Goal: Task Accomplishment & Management: Complete application form

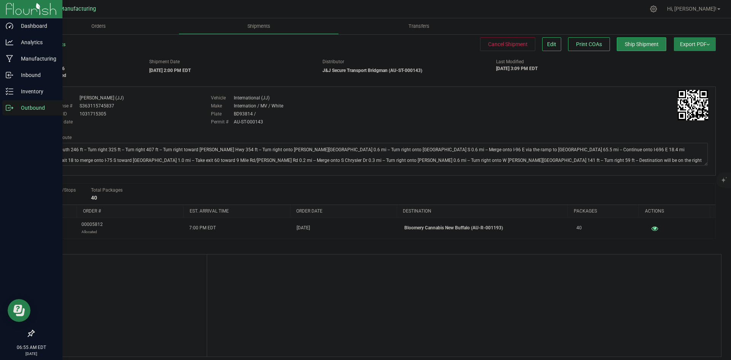
click at [9, 105] on icon at bounding box center [8, 107] width 4 height 5
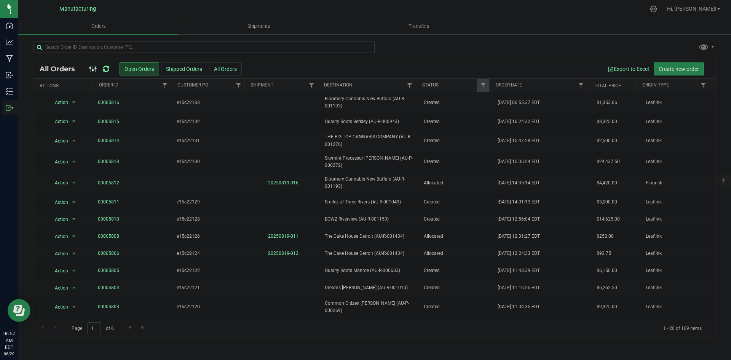
click at [107, 66] on icon at bounding box center [106, 69] width 6 height 8
click at [107, 69] on icon at bounding box center [106, 69] width 6 height 8
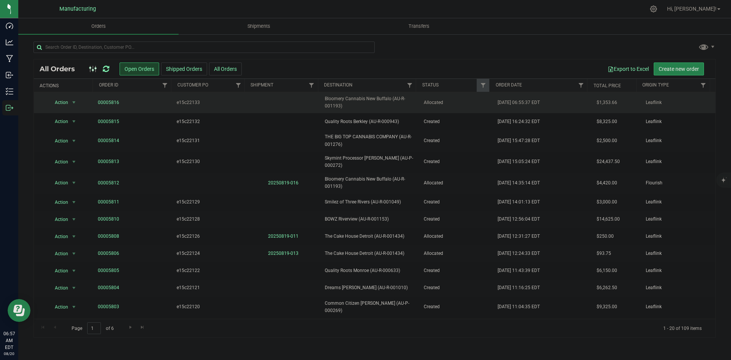
click at [398, 101] on span "Bloomery Cannabis New Buffalo (AU-R-001193)" at bounding box center [369, 102] width 89 height 14
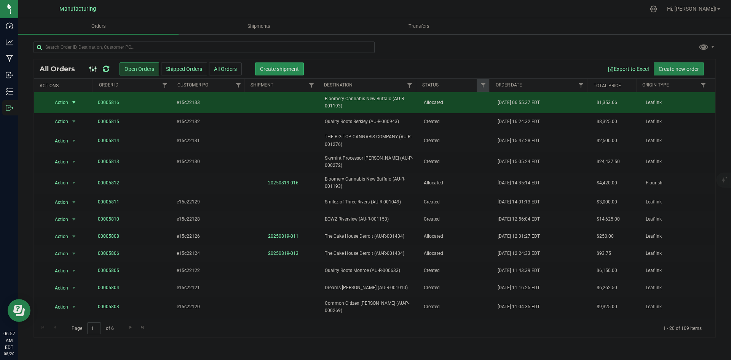
click at [284, 69] on span "Create shipment" at bounding box center [279, 69] width 39 height 6
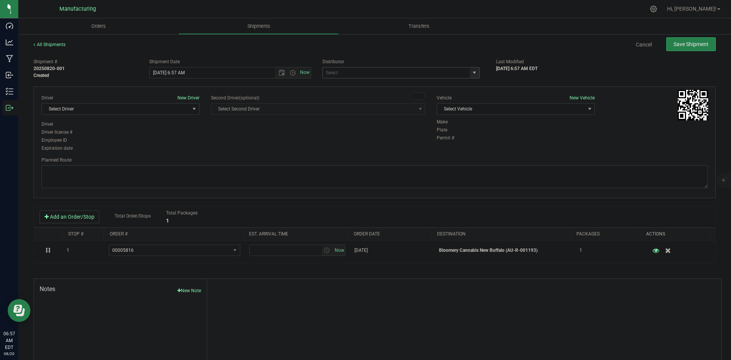
click at [474, 75] on span "select" at bounding box center [474, 73] width 6 height 6
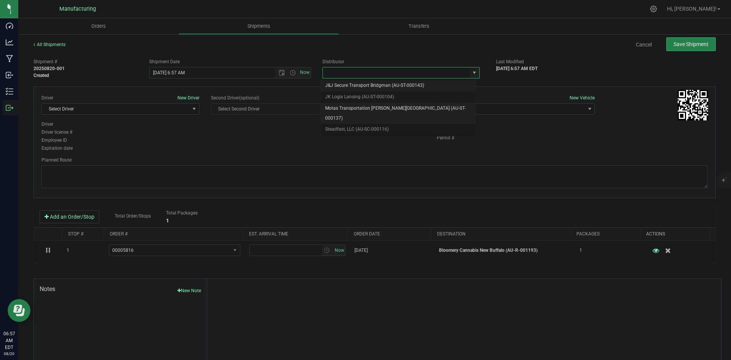
click at [351, 110] on li "Motas Transportation [PERSON_NAME][GEOGRAPHIC_DATA] (AU-ST-000137)" at bounding box center [398, 113] width 155 height 21
type input "Motas Transportation [PERSON_NAME][GEOGRAPHIC_DATA] (AU-ST-000137)"
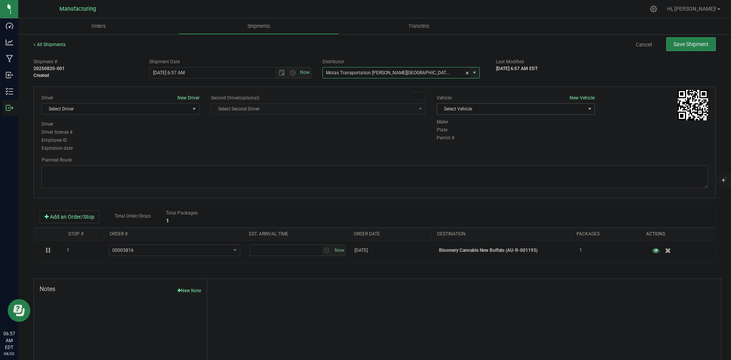
click at [507, 111] on span "Select Vehicle" at bounding box center [511, 109] width 148 height 11
click at [460, 147] on li "[MEDICAL_DATA]" at bounding box center [512, 144] width 156 height 11
click at [137, 113] on span "Select Driver" at bounding box center [116, 109] width 148 height 11
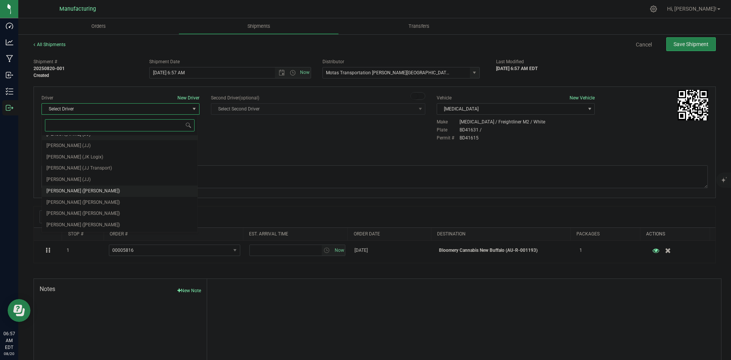
scroll to position [40, 0]
click at [79, 176] on span "[PERSON_NAME] ([PERSON_NAME])" at bounding box center [83, 180] width 74 height 10
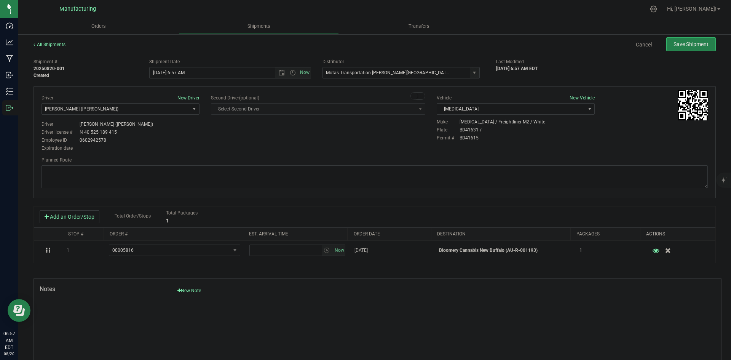
click at [192, 146] on div "Expiration date" at bounding box center [121, 148] width 158 height 7
click at [292, 73] on span "Open the time view" at bounding box center [293, 73] width 6 height 6
click at [169, 92] on li "2:00 PM" at bounding box center [228, 93] width 159 height 10
type input "[DATE] 2:00 PM"
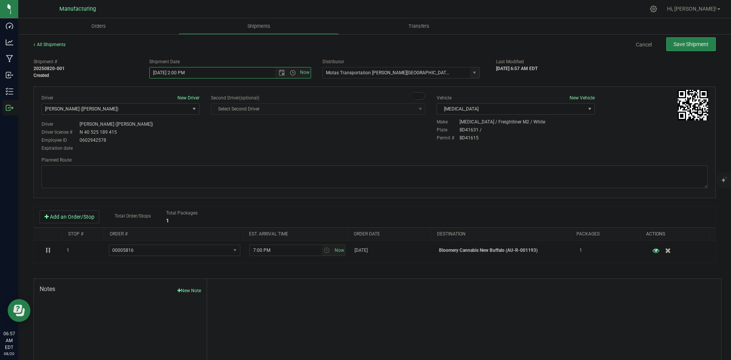
click at [248, 160] on div "Planned Route" at bounding box center [375, 160] width 666 height 7
click at [459, 169] on textarea at bounding box center [375, 176] width 666 height 23
paste textarea "Head south 246 ft -- Turn right 325 ft -- Turn right 407 ft -- Turn right towar…"
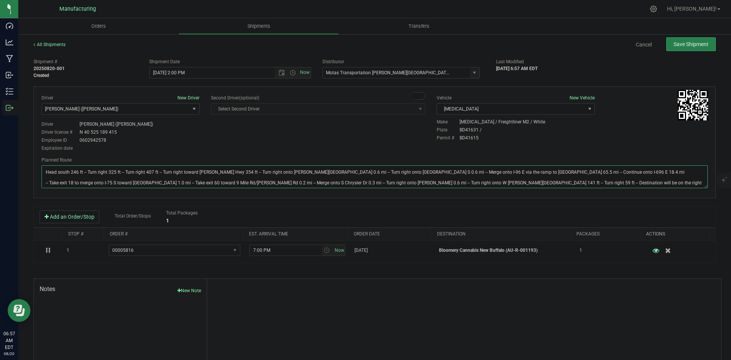
type textarea "Head south 246 ft -- Turn right 325 ft -- Turn right 407 ft -- Turn right towar…"
drag, startPoint x: 402, startPoint y: 150, endPoint x: 449, endPoint y: 136, distance: 49.6
click at [402, 150] on div "Driver New Driver [PERSON_NAME] ([PERSON_NAME]) Select Driver [PERSON_NAME] (JK…" at bounding box center [375, 123] width 678 height 58
click at [674, 46] on span "Save Shipment" at bounding box center [691, 44] width 35 height 6
type input "[DATE] 6:00 PM"
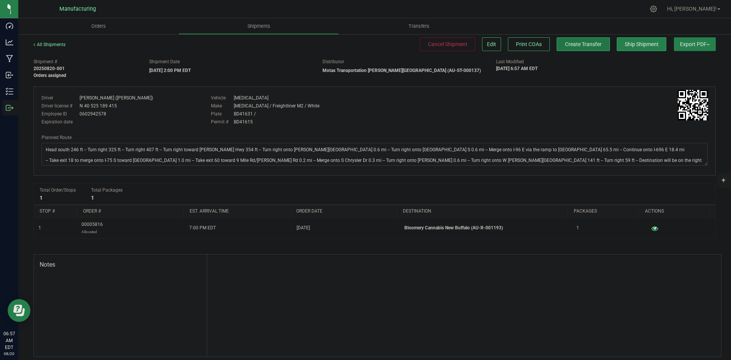
click at [577, 45] on span "Create Transfer" at bounding box center [583, 44] width 37 height 6
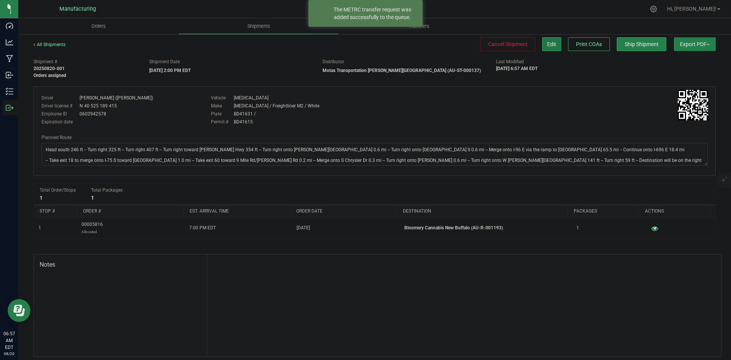
click at [547, 44] on span "Edit" at bounding box center [551, 44] width 9 height 6
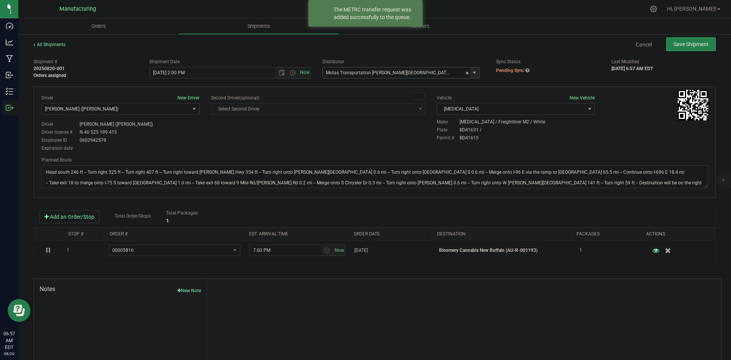
click at [471, 73] on span "select" at bounding box center [474, 73] width 6 height 6
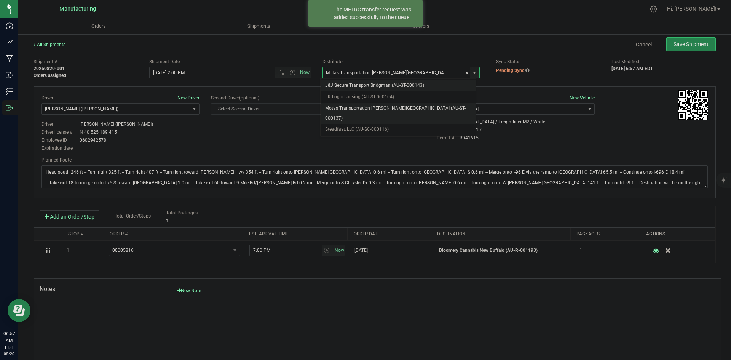
click at [377, 84] on li "J&J Secure Transport Bridgman (AU-ST-000143)" at bounding box center [398, 85] width 155 height 11
type input "J&J Secure Transport Bridgman (AU-ST-000143)"
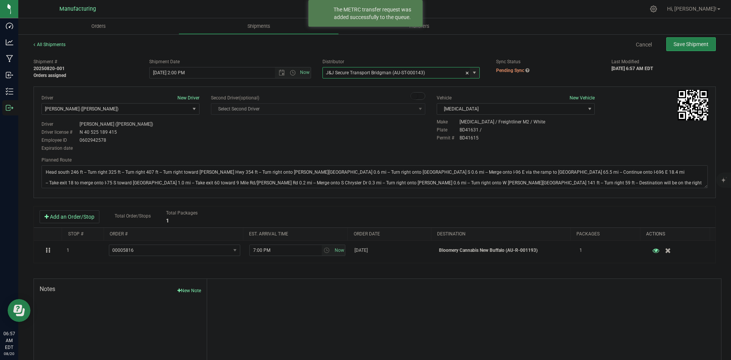
click at [497, 102] on div "Vehicle New Vehicle [MEDICAL_DATA] Select Vehicle Box 1 International (JJ) [MED…" at bounding box center [515, 106] width 169 height 24
click at [491, 108] on span "[MEDICAL_DATA]" at bounding box center [511, 109] width 148 height 11
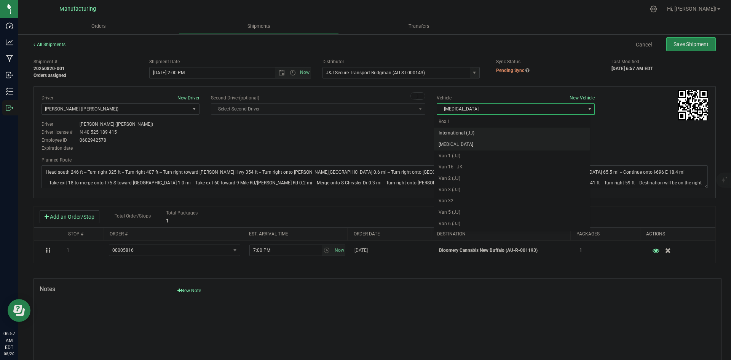
click at [474, 136] on li "International (JJ)" at bounding box center [512, 133] width 156 height 11
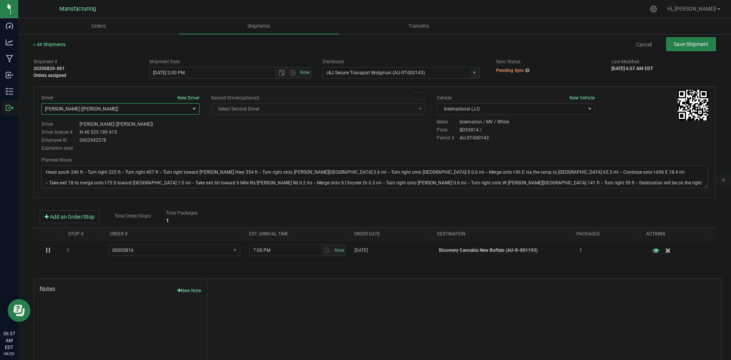
drag, startPoint x: 151, startPoint y: 111, endPoint x: 149, endPoint y: 116, distance: 5.1
click at [151, 111] on span "[PERSON_NAME] ([PERSON_NAME])" at bounding box center [116, 109] width 148 height 11
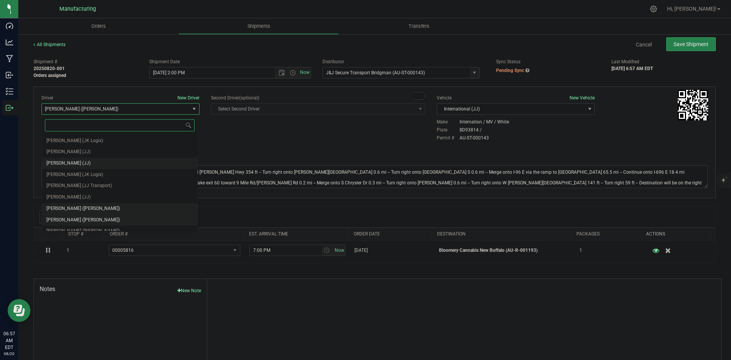
scroll to position [40, 0]
click at [104, 209] on li "[PERSON_NAME] (JJ)" at bounding box center [120, 213] width 156 height 11
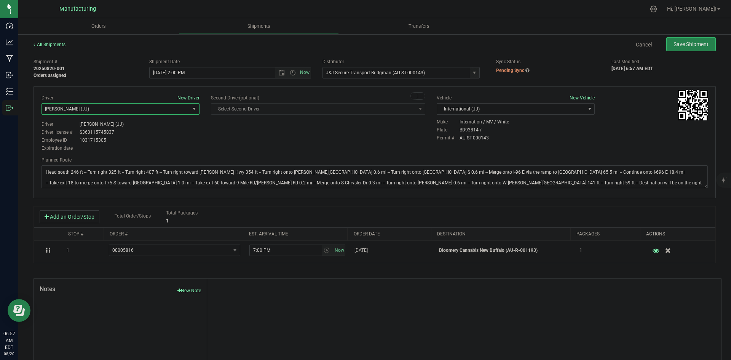
click at [237, 148] on div "Driver New Driver [PERSON_NAME] (JJ) Select Driver [PERSON_NAME] ([PERSON_NAME]…" at bounding box center [375, 123] width 678 height 58
click at [693, 46] on span "Save Shipment" at bounding box center [691, 44] width 35 height 6
type input "[DATE] 6:00 PM"
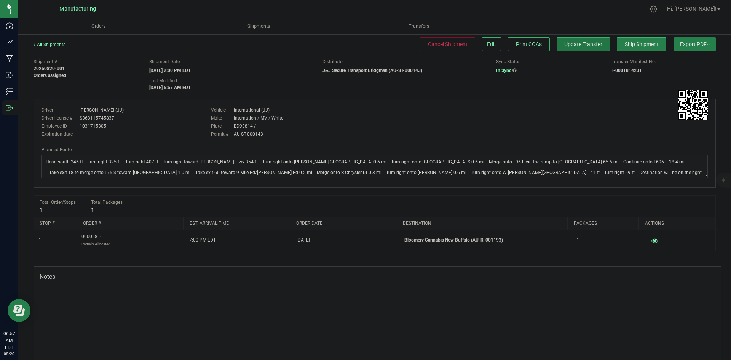
click at [576, 43] on span "Update Transfer" at bounding box center [583, 44] width 38 height 6
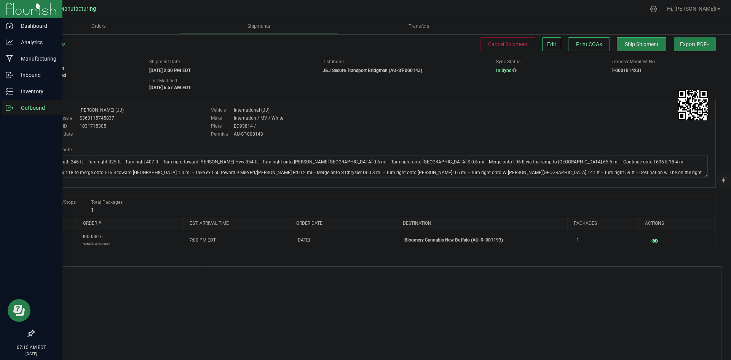
click at [16, 107] on p "Outbound" at bounding box center [36, 107] width 46 height 9
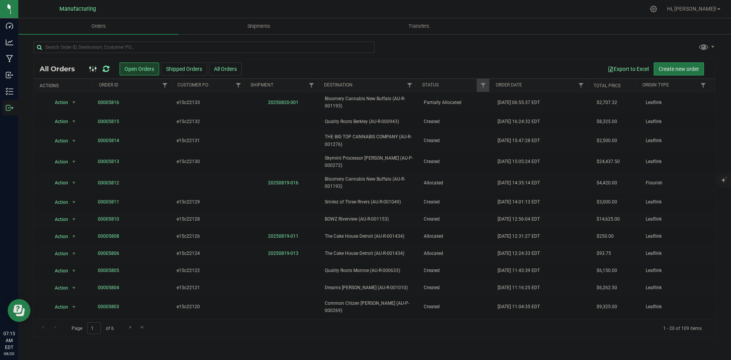
click at [663, 72] on button "Create new order" at bounding box center [679, 68] width 50 height 13
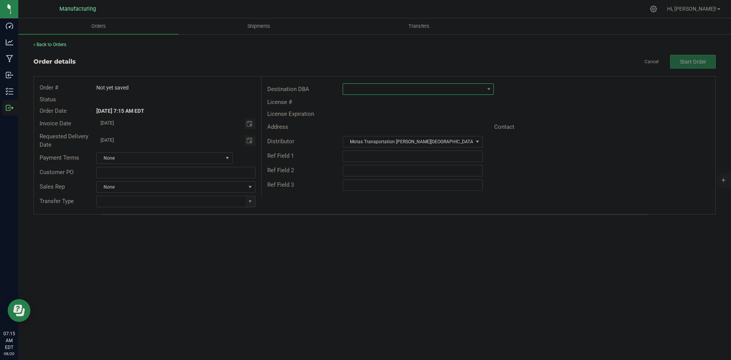
click at [424, 87] on span at bounding box center [413, 89] width 141 height 11
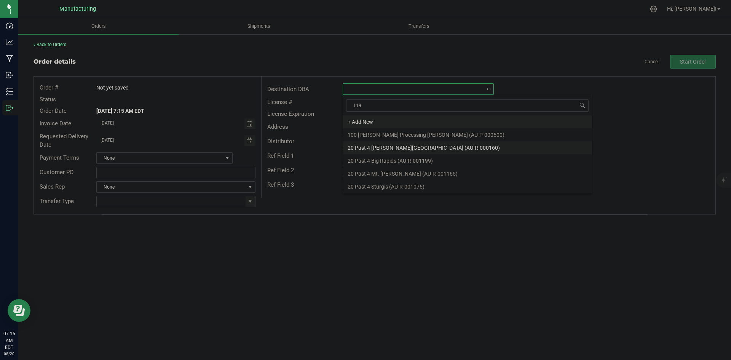
type input "1193"
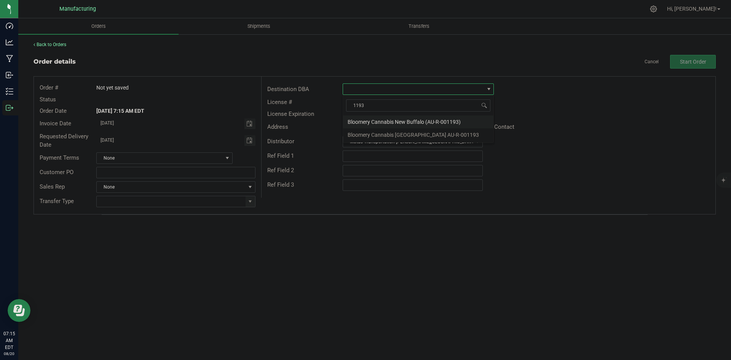
click at [431, 121] on li "Bloomery Cannabis New Buffalo (AU-R-001193)" at bounding box center [418, 121] width 150 height 13
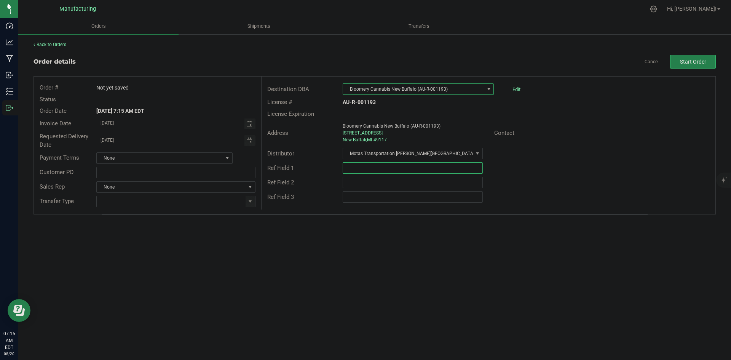
click at [399, 169] on input "text" at bounding box center [413, 167] width 140 height 11
type input "Bloomery NB External Product"
click at [215, 171] on input "text" at bounding box center [175, 172] width 159 height 11
click at [301, 256] on div "Orders Shipments Transfers Back to Orders Order details Cancel Start Order Orde…" at bounding box center [374, 189] width 713 height 342
click at [250, 200] on span at bounding box center [250, 201] width 6 height 6
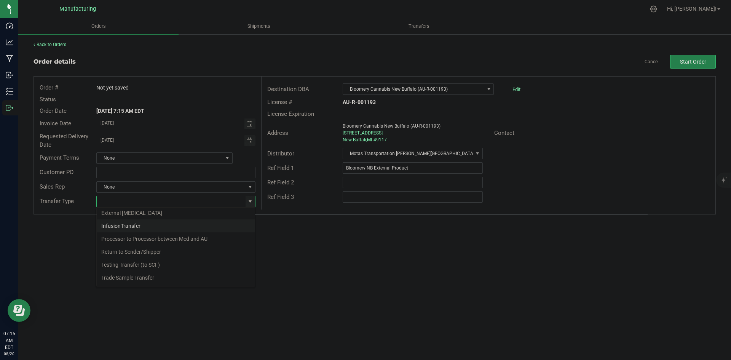
scroll to position [53, 0]
click at [121, 264] on li "Wholesale Transfer" at bounding box center [176, 265] width 158 height 13
type input "Wholesale Transfer"
click at [265, 262] on div "Orders Shipments Transfers Back to Orders Order details Cancel Start Order Orde…" at bounding box center [374, 189] width 713 height 342
click at [707, 59] on button "Start Order" at bounding box center [693, 62] width 46 height 14
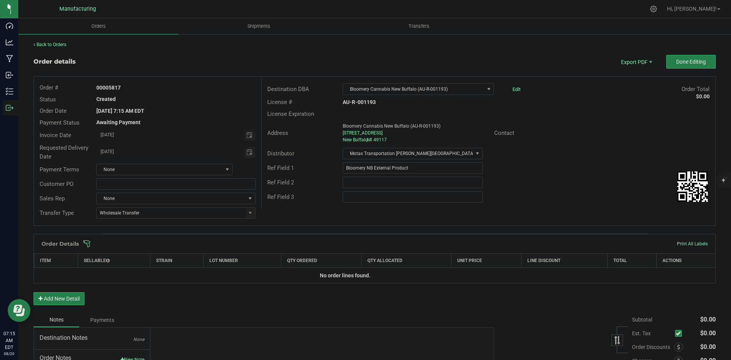
click at [383, 242] on span at bounding box center [424, 244] width 682 height 8
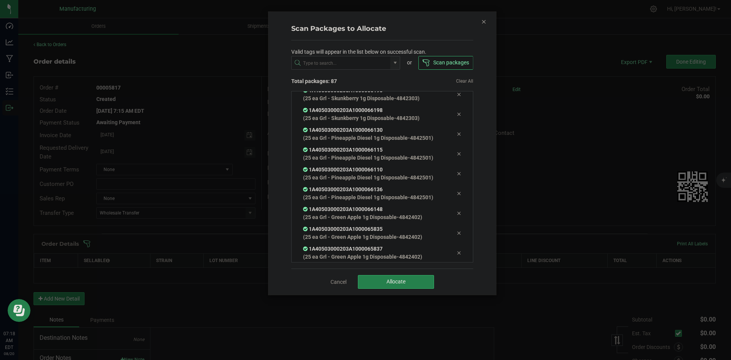
scroll to position [1699, 0]
click at [394, 286] on button "Allocate" at bounding box center [396, 282] width 76 height 14
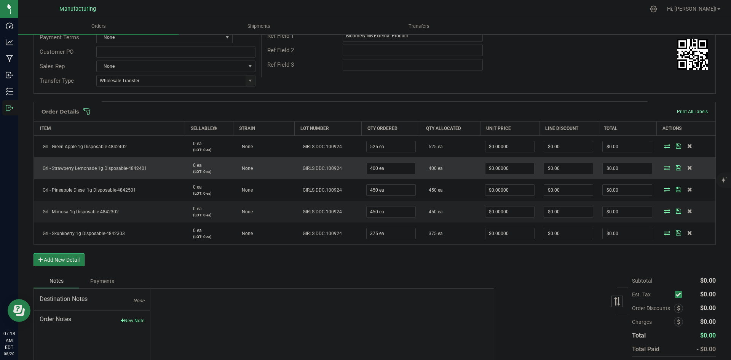
scroll to position [133, 0]
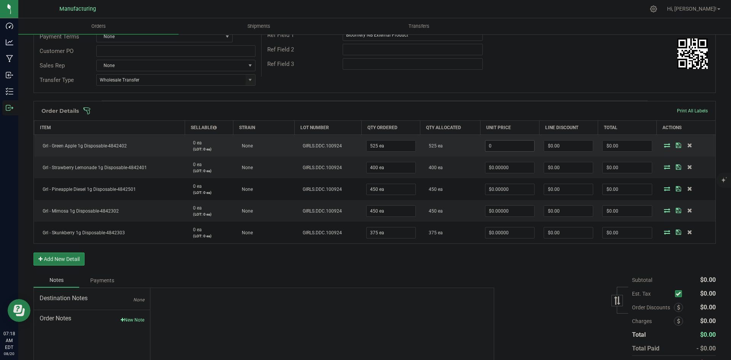
click at [510, 146] on input "0" at bounding box center [510, 146] width 49 height 11
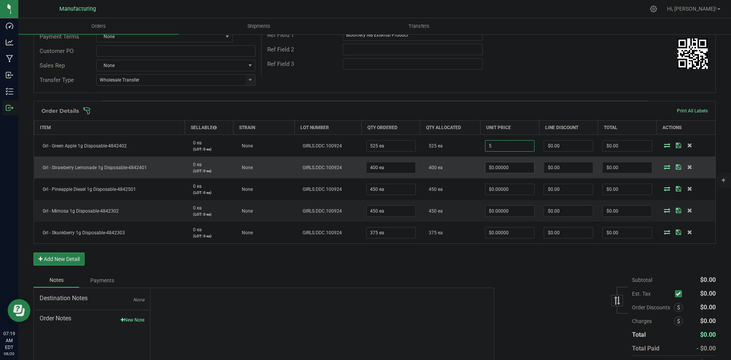
type input "$5.00000"
type input "$2,625.00"
click at [493, 162] on input "0" at bounding box center [510, 167] width 49 height 11
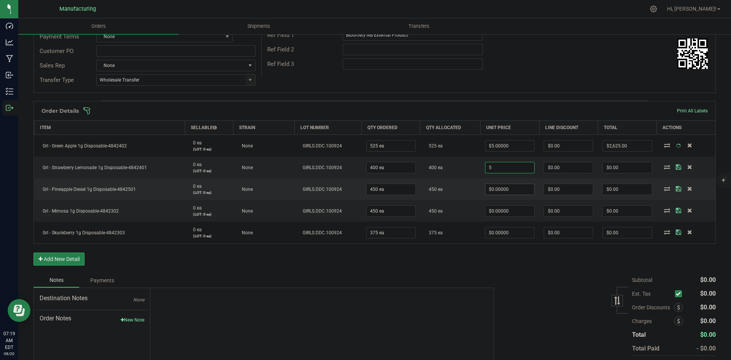
type input "$5.00000"
type input "$2,000.00"
click at [493, 185] on input "0" at bounding box center [510, 189] width 49 height 11
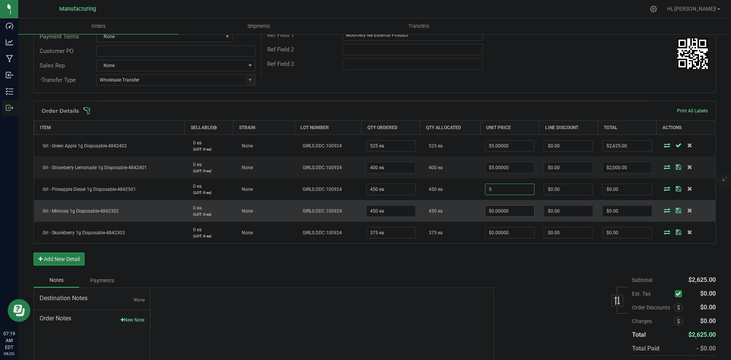
type input "$5.00000"
type input "$2,250.00"
click at [493, 206] on input "0" at bounding box center [510, 211] width 49 height 11
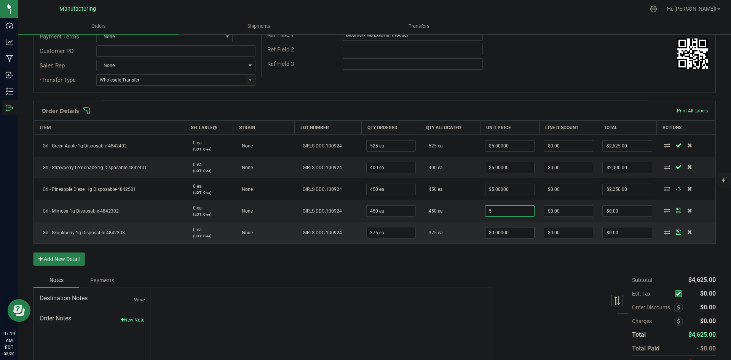
type input "$5.00000"
type input "$2,250.00"
click at [496, 237] on input "0" at bounding box center [510, 232] width 49 height 11
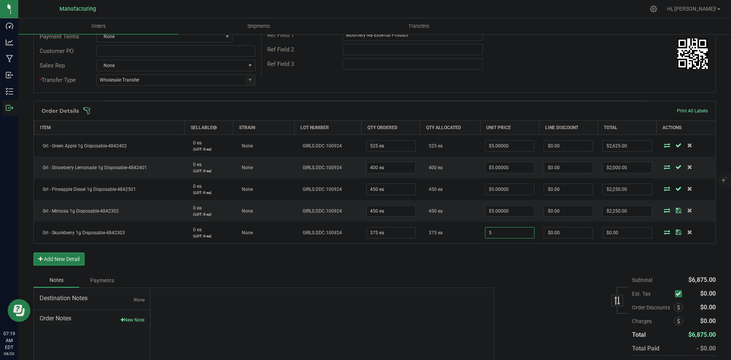
type input "$5.00000"
type input "$1,875.00"
click at [508, 280] on div "Subtotal $6,875.00 Est. Tax" at bounding box center [602, 321] width 227 height 96
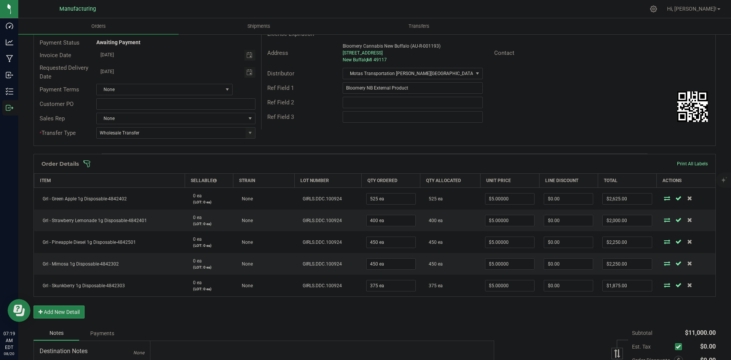
scroll to position [57, 0]
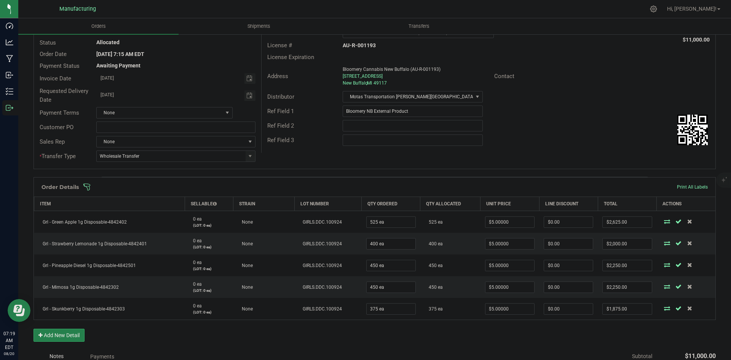
click at [518, 185] on span at bounding box center [424, 187] width 682 height 8
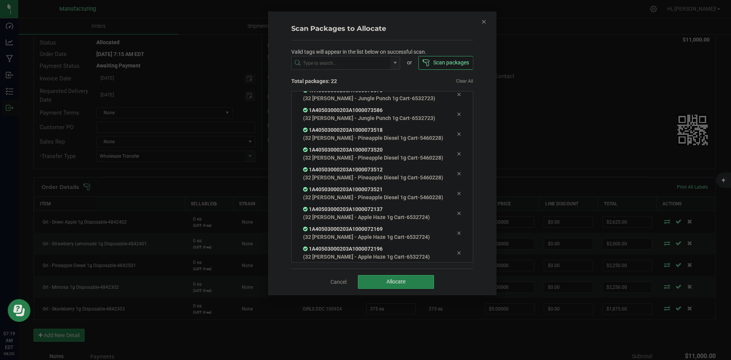
scroll to position [264, 0]
click at [429, 279] on button "Allocate" at bounding box center [396, 282] width 76 height 14
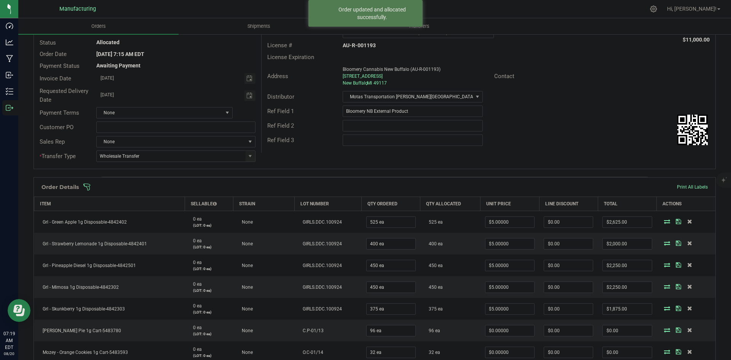
scroll to position [209, 0]
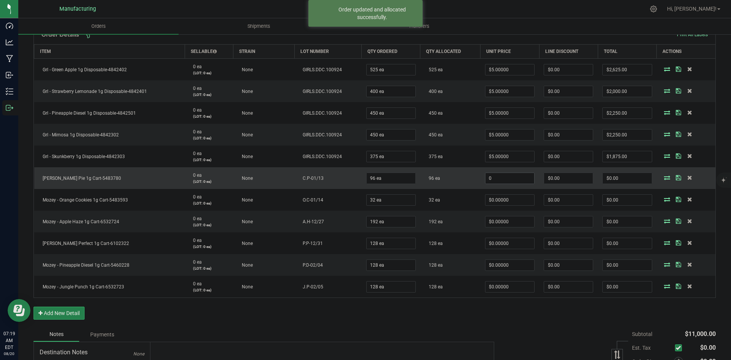
click at [515, 177] on input "0" at bounding box center [510, 178] width 49 height 11
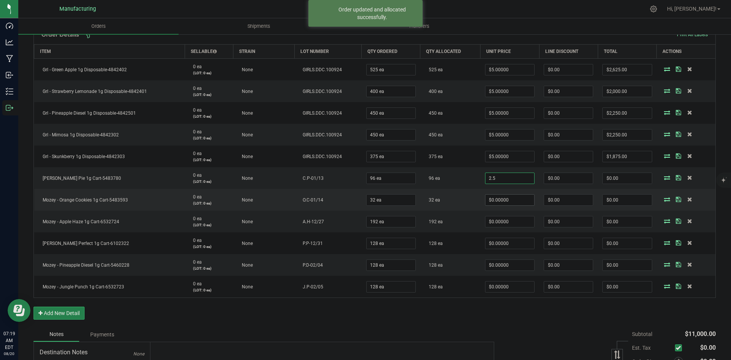
type input "$2.50000"
type input "$240.00"
click at [500, 195] on input "0" at bounding box center [510, 200] width 49 height 11
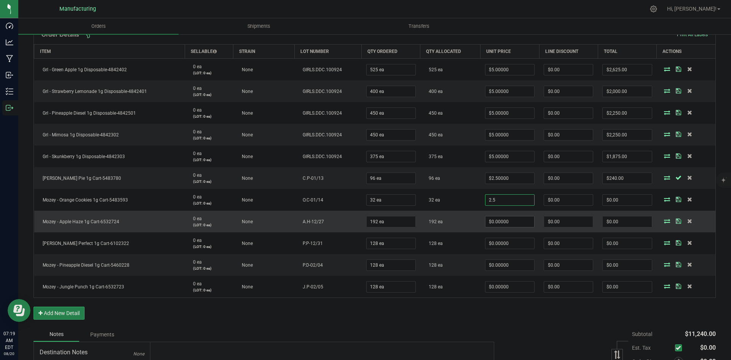
type input "$2.50000"
type input "$80.00"
click at [505, 217] on input "0" at bounding box center [510, 221] width 49 height 11
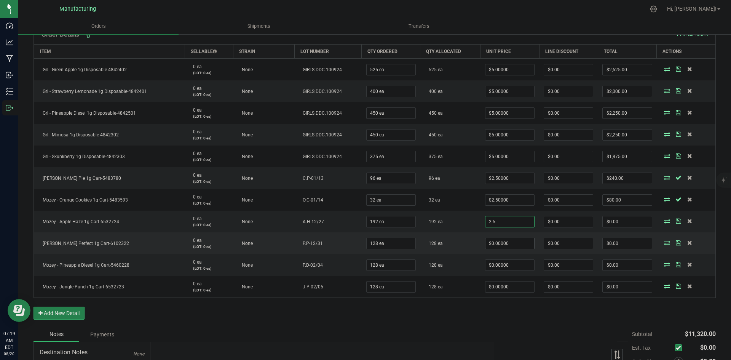
type input "$2.50000"
type input "$480.00"
click at [505, 244] on input "0" at bounding box center [510, 243] width 49 height 11
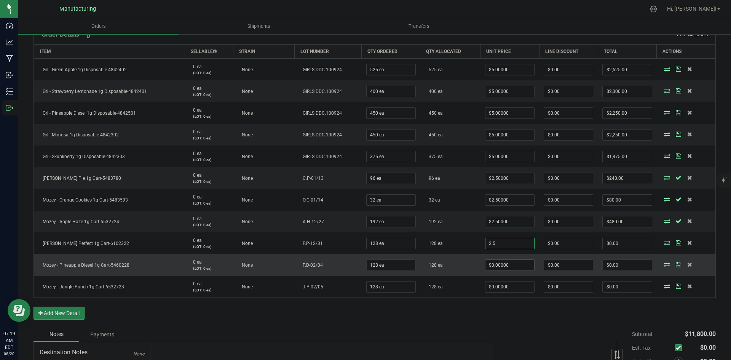
type input "$2.50000"
type input "$320.00"
click at [505, 264] on input "0" at bounding box center [510, 265] width 49 height 11
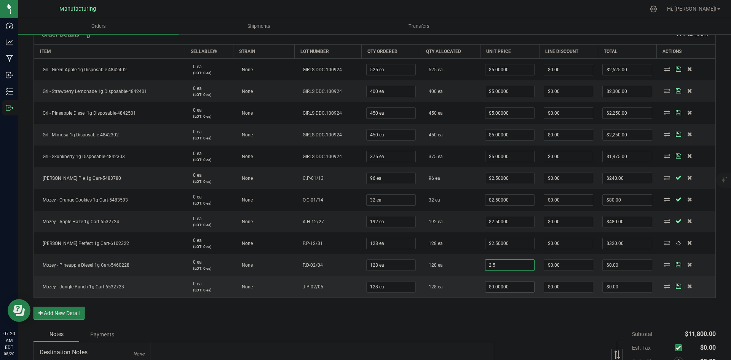
type input "$2.50000"
type input "$320.00"
click at [508, 286] on input "0" at bounding box center [510, 286] width 49 height 11
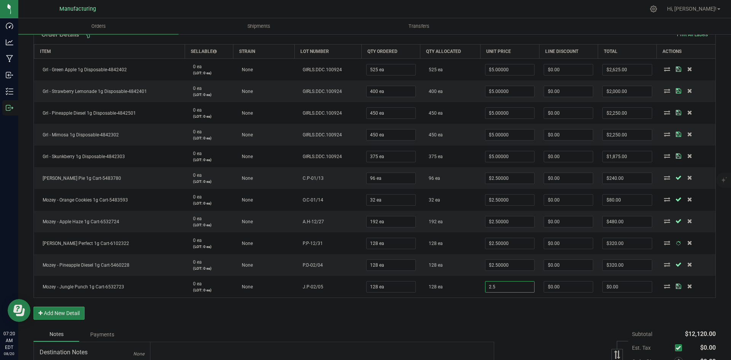
type input "$2.50000"
type input "$320.00"
click at [506, 303] on div "Order Details Print All Labels Item Sellable Strain Lot Number Qty Ordered Qty …" at bounding box center [375, 176] width 682 height 302
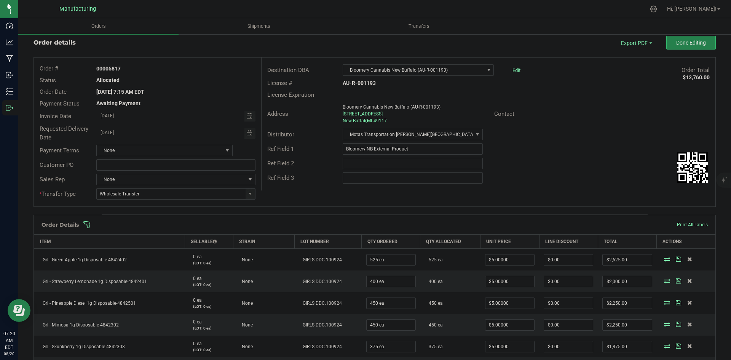
scroll to position [19, 0]
click at [677, 45] on span "Done Editing" at bounding box center [691, 43] width 30 height 6
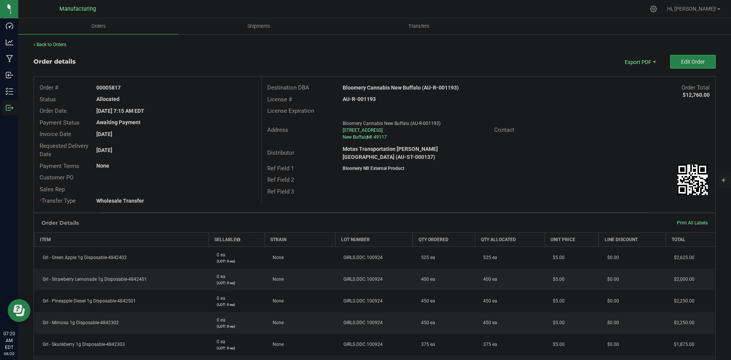
drag, startPoint x: 109, startPoint y: 87, endPoint x: 125, endPoint y: 86, distance: 16.4
click at [125, 86] on div "00005817" at bounding box center [176, 88] width 170 height 8
copy strong "5817"
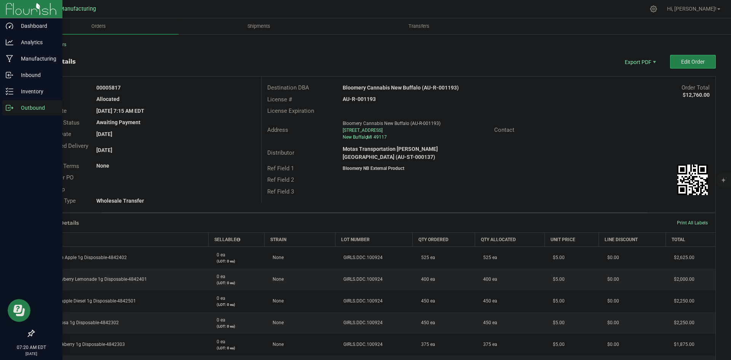
click at [14, 107] on p "Outbound" at bounding box center [36, 107] width 46 height 9
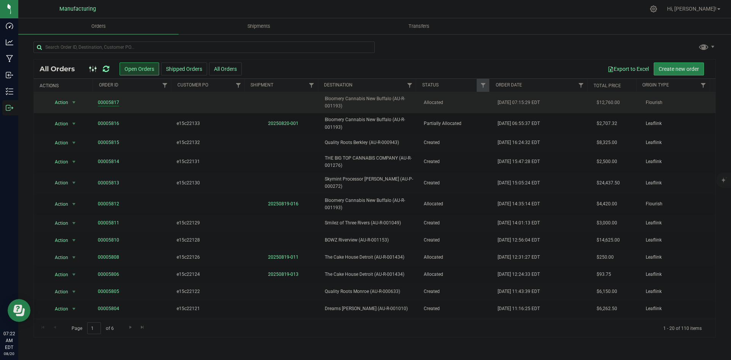
click at [107, 103] on link "00005817" at bounding box center [108, 102] width 21 height 7
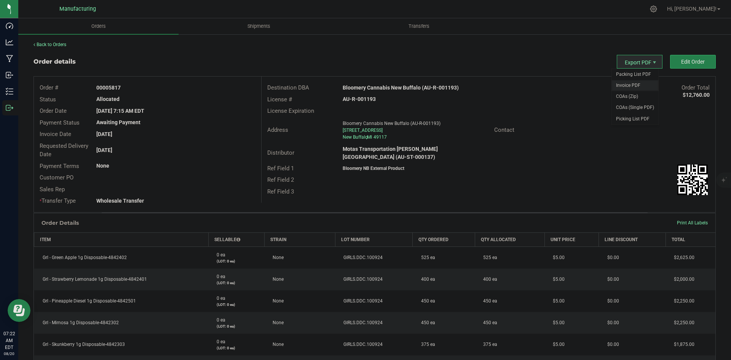
click at [628, 85] on span "Invoice PDF" at bounding box center [635, 85] width 47 height 11
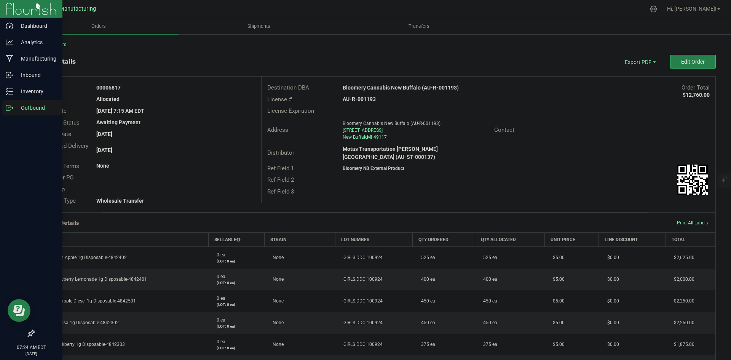
click at [10, 110] on icon at bounding box center [10, 108] width 8 height 8
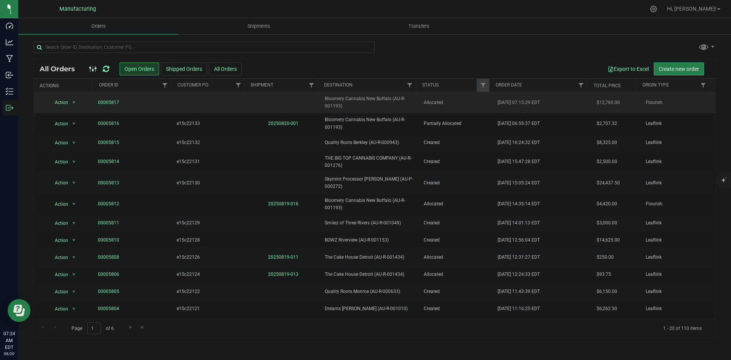
click at [393, 109] on span "Bloomery Cannabis New Buffalo (AU-R-001193)" at bounding box center [369, 102] width 89 height 14
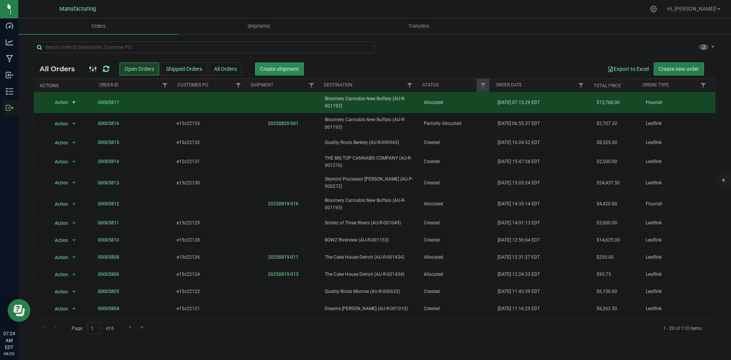
click at [298, 69] on span "Create shipment" at bounding box center [279, 69] width 39 height 6
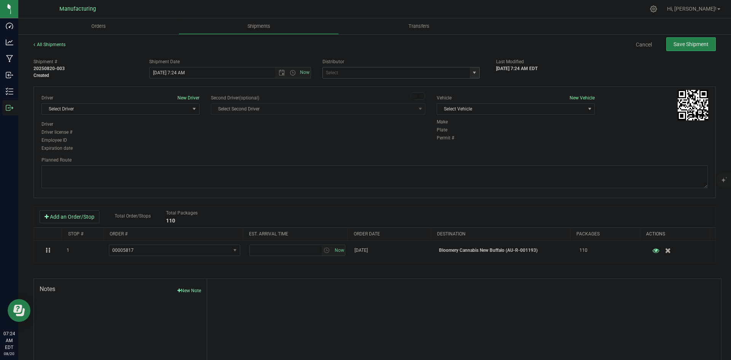
click at [471, 72] on span "select" at bounding box center [474, 73] width 6 height 6
click at [358, 88] on li "J&J Secure Transport Bridgman (AU-ST-000143)" at bounding box center [398, 85] width 155 height 11
type input "J&J Secure Transport Bridgman (AU-ST-000143)"
click at [492, 113] on span "Select Vehicle" at bounding box center [511, 109] width 148 height 11
click at [469, 133] on li "International (JJ)" at bounding box center [512, 133] width 156 height 11
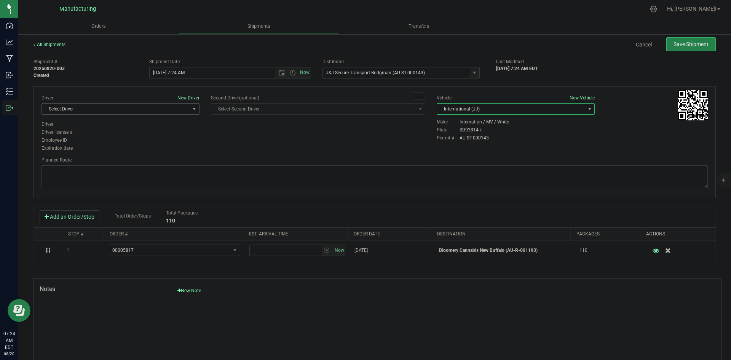
click at [178, 107] on span "Select Driver" at bounding box center [116, 109] width 148 height 11
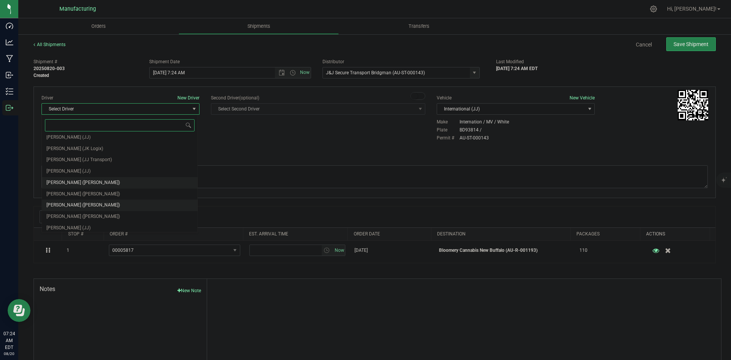
scroll to position [40, 0]
click at [92, 209] on li "[PERSON_NAME] (JJ)" at bounding box center [120, 213] width 156 height 11
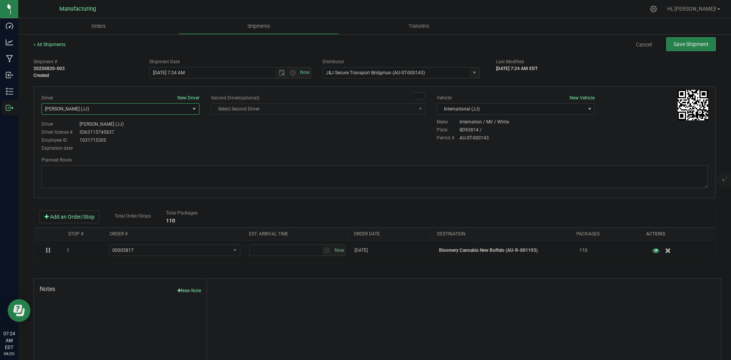
click at [195, 146] on div "Expiration date" at bounding box center [121, 148] width 158 height 7
click at [291, 73] on span "Open the time view" at bounding box center [293, 73] width 6 height 6
click at [177, 133] on li "2:00 PM" at bounding box center [228, 131] width 159 height 10
type input "[DATE] 2:00 PM"
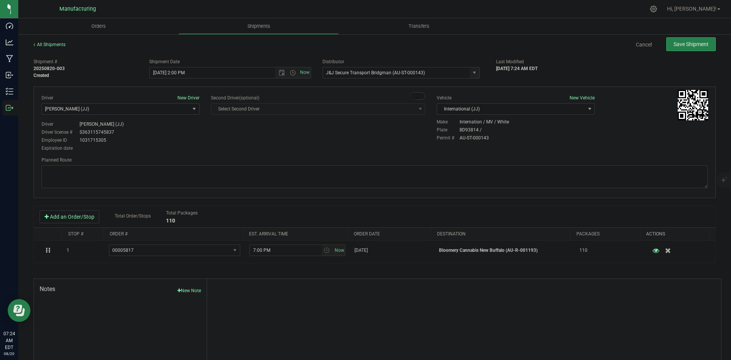
click at [211, 128] on div "Driver New Driver [PERSON_NAME] (JJ) Select Driver [PERSON_NAME] ([PERSON_NAME]…" at bounding box center [375, 123] width 678 height 58
drag, startPoint x: 462, startPoint y: 182, endPoint x: 452, endPoint y: 179, distance: 9.6
click at [462, 182] on textarea at bounding box center [375, 176] width 666 height 23
paste textarea "Head south 246 ft -- Turn right 325 ft -- Turn right 407 ft -- Turn right towar…"
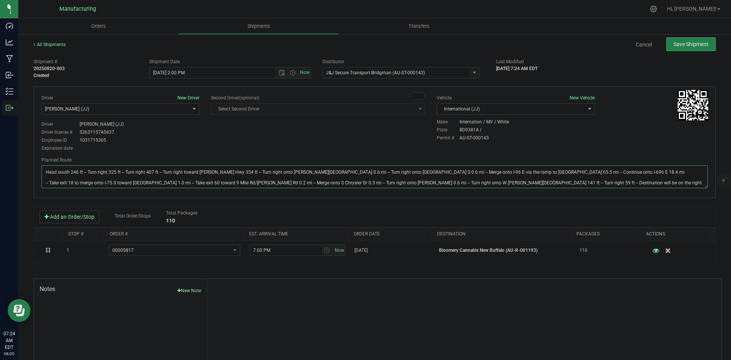
type textarea "Head south 246 ft -- Turn right 325 ft -- Turn right 407 ft -- Turn right towar…"
click at [379, 141] on div "Driver New Driver [PERSON_NAME] (JJ) Select Driver [PERSON_NAME] ([PERSON_NAME]…" at bounding box center [375, 123] width 678 height 58
click at [680, 49] on button "Save Shipment" at bounding box center [691, 44] width 50 height 14
type input "[DATE] 6:00 PM"
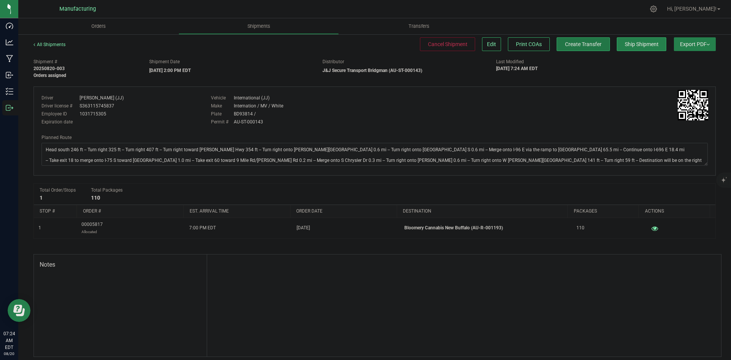
click at [590, 48] on button "Create Transfer" at bounding box center [583, 44] width 53 height 14
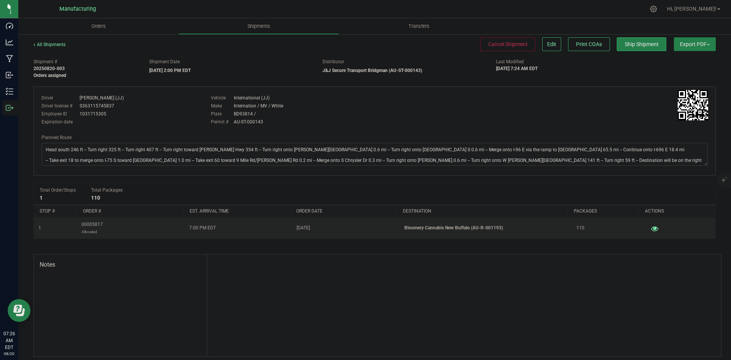
click at [651, 229] on icon "button" at bounding box center [654, 227] width 7 height 5
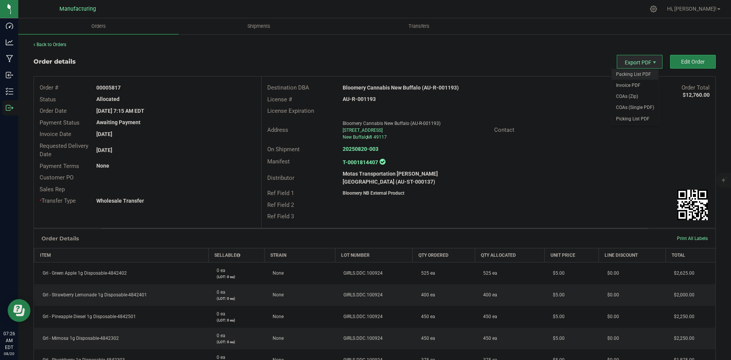
click at [632, 72] on span "Packing List PDF" at bounding box center [635, 74] width 47 height 11
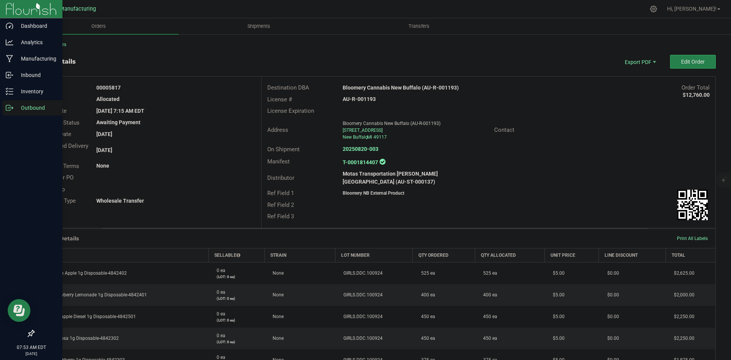
click at [5, 113] on div "Outbound" at bounding box center [32, 107] width 60 height 15
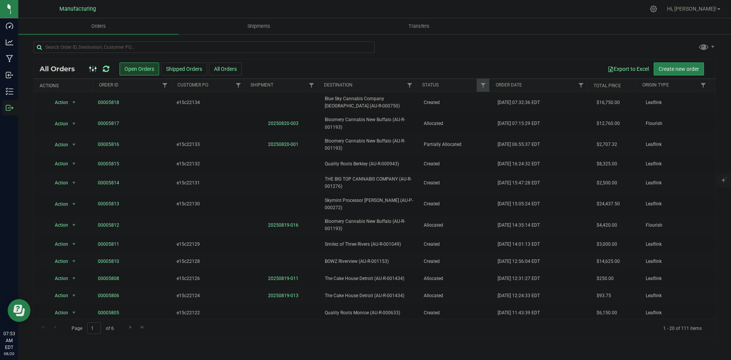
click at [169, 40] on div "All Orders Open Orders Shipped Orders All Orders Export to Excel Create new ord…" at bounding box center [374, 190] width 713 height 312
click at [165, 47] on input "text" at bounding box center [204, 47] width 341 height 11
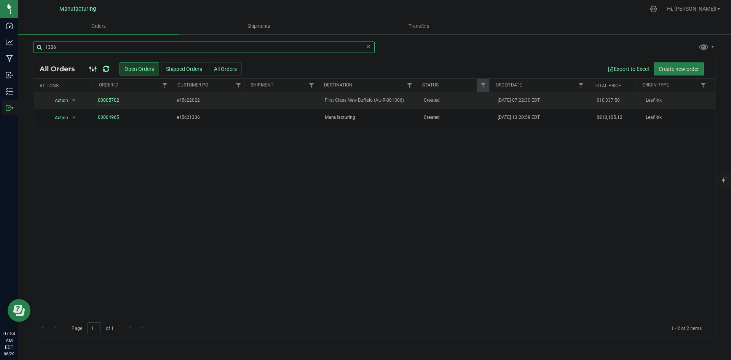
type input "1306"
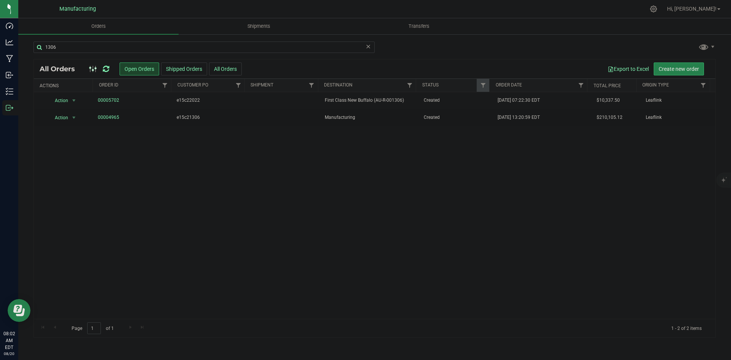
click at [104, 70] on icon at bounding box center [106, 69] width 6 height 8
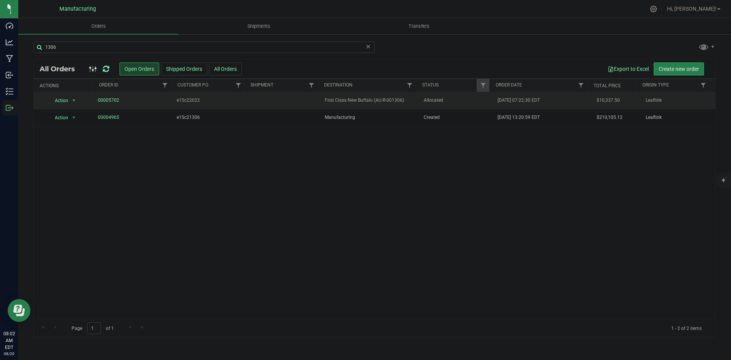
click at [402, 98] on span "First Class New Buffalo (AU-R-001306)" at bounding box center [369, 100] width 89 height 7
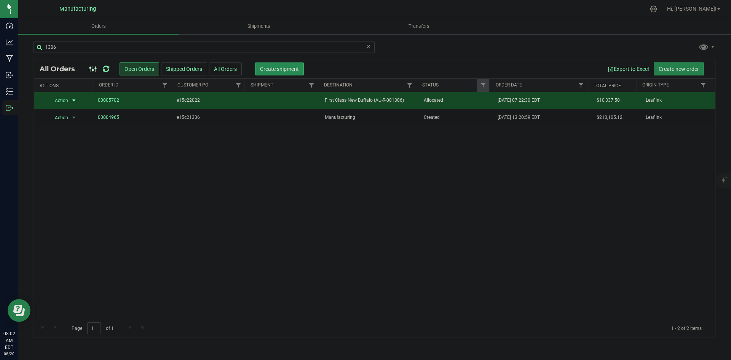
click at [276, 64] on button "Create shipment" at bounding box center [279, 68] width 49 height 13
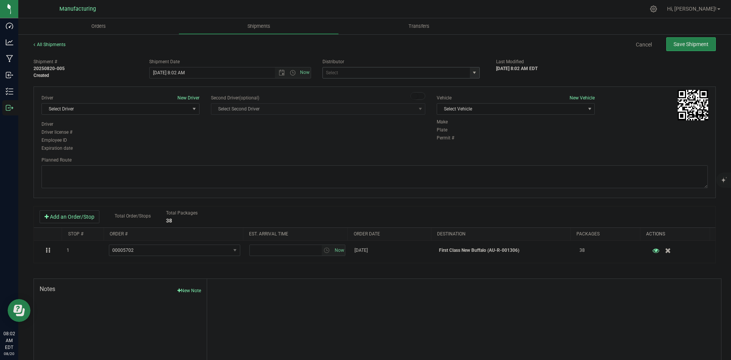
click at [471, 71] on span "select" at bounding box center [474, 73] width 6 height 6
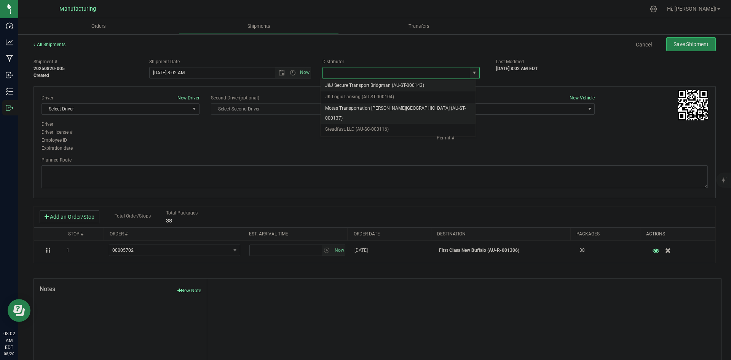
click at [402, 107] on li "Motas Transportation [PERSON_NAME][GEOGRAPHIC_DATA] (AU-ST-000137)" at bounding box center [398, 113] width 155 height 21
type input "Motas Transportation [PERSON_NAME][GEOGRAPHIC_DATA] (AU-ST-000137)"
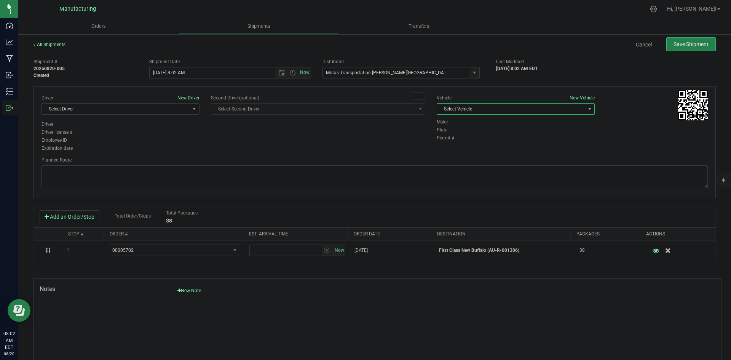
click at [485, 109] on span "Select Vehicle" at bounding box center [511, 109] width 148 height 11
drag, startPoint x: 449, startPoint y: 145, endPoint x: 416, endPoint y: 144, distance: 33.2
click at [450, 145] on li "[MEDICAL_DATA]" at bounding box center [512, 144] width 156 height 11
click at [148, 106] on span "Select Driver" at bounding box center [116, 109] width 148 height 11
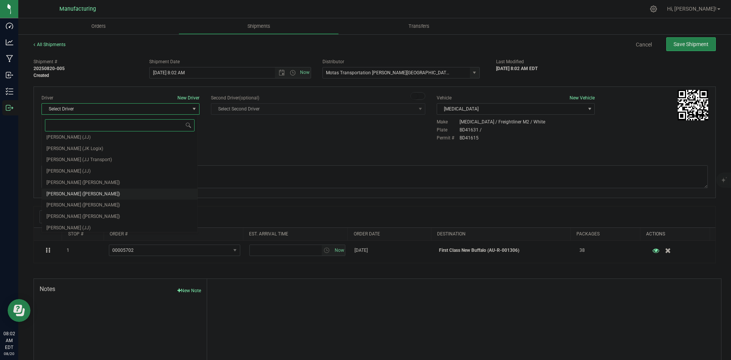
scroll to position [40, 0]
click at [85, 178] on span "[PERSON_NAME] ([PERSON_NAME])" at bounding box center [83, 180] width 74 height 10
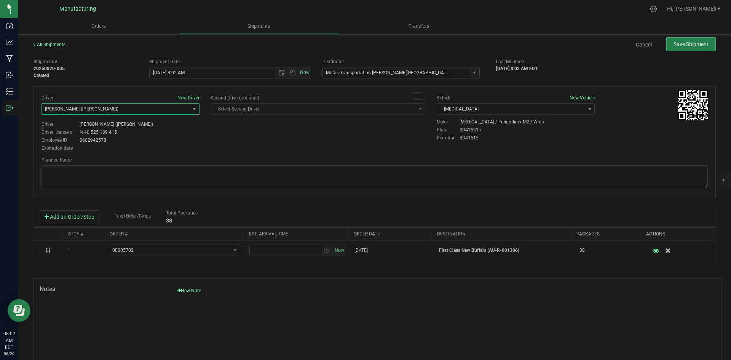
click at [216, 144] on div "Driver New Driver [PERSON_NAME] ([PERSON_NAME]) Select Driver [PERSON_NAME] (JK…" at bounding box center [375, 123] width 678 height 58
click at [290, 72] on span "Open the time view" at bounding box center [293, 73] width 6 height 6
click at [173, 131] on li "2:00 PM" at bounding box center [228, 131] width 159 height 10
type input "[DATE] 2:00 PM"
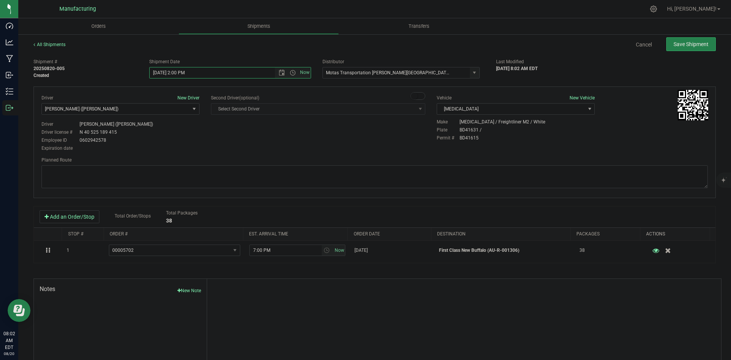
click at [249, 145] on div "Driver New Driver [PERSON_NAME] ([PERSON_NAME]) Select Driver [PERSON_NAME] (JK…" at bounding box center [375, 123] width 678 height 58
click at [418, 173] on textarea at bounding box center [375, 176] width 666 height 23
paste textarea "Head south 246 ft -- Turn right 325 ft -- Turn right 407 ft -- Turn right towar…"
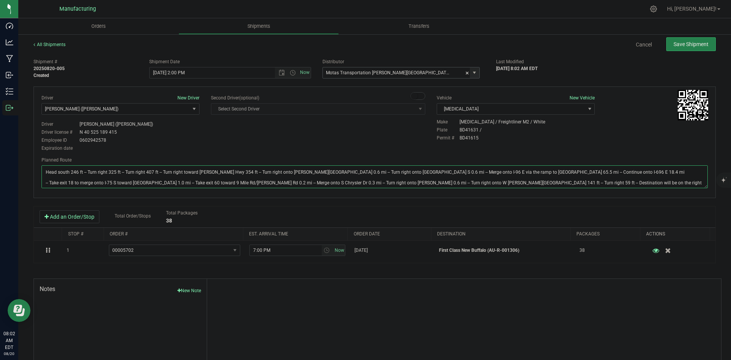
click at [473, 75] on span "select" at bounding box center [474, 73] width 6 height 6
type textarea "Head south 246 ft -- Turn right 325 ft -- Turn right 407 ft -- Turn right towar…"
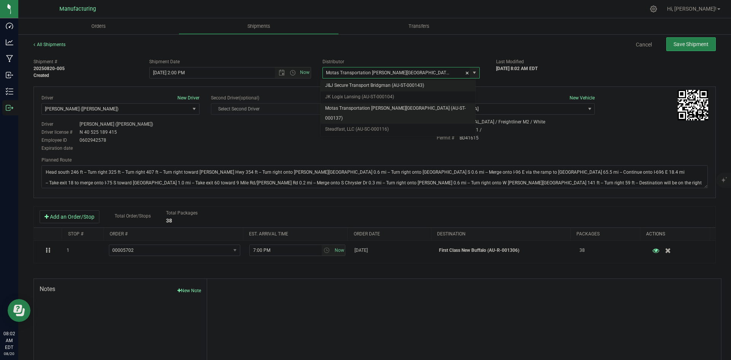
click at [388, 86] on li "J&J Secure Transport Bridgman (AU-ST-000143)" at bounding box center [398, 85] width 155 height 11
type input "J&J Secure Transport Bridgman (AU-ST-000143)"
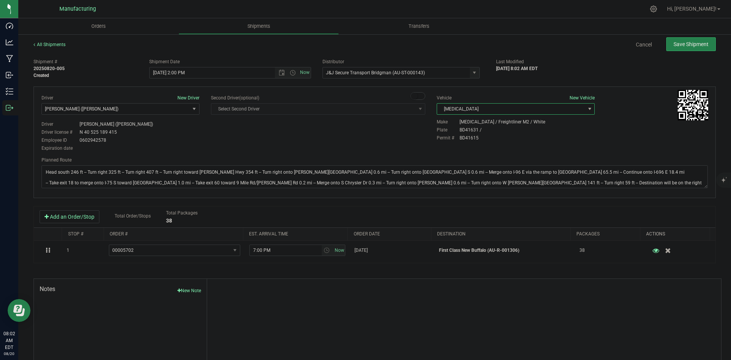
click at [523, 113] on span "[MEDICAL_DATA]" at bounding box center [511, 109] width 148 height 11
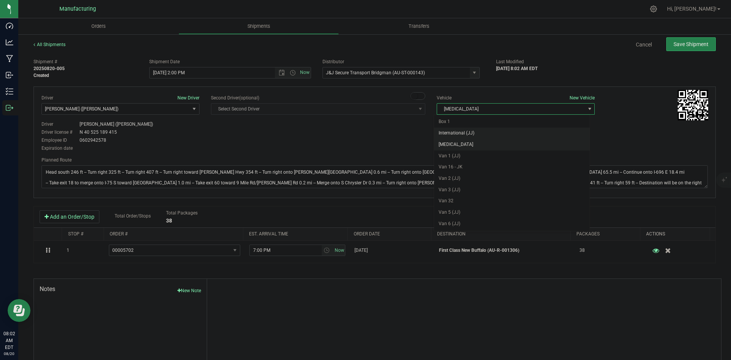
click at [478, 136] on li "International (JJ)" at bounding box center [512, 133] width 156 height 11
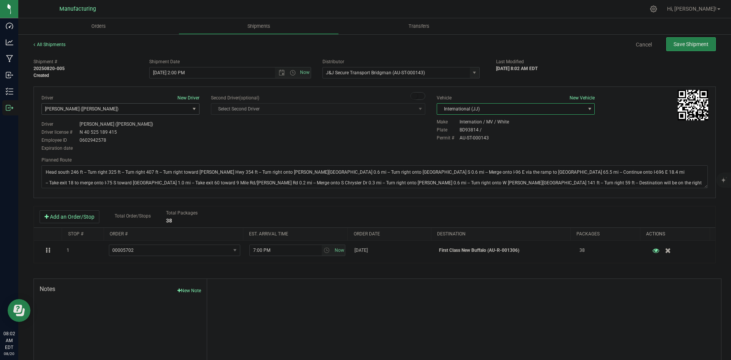
click at [156, 113] on span "[PERSON_NAME] ([PERSON_NAME])" at bounding box center [116, 109] width 148 height 11
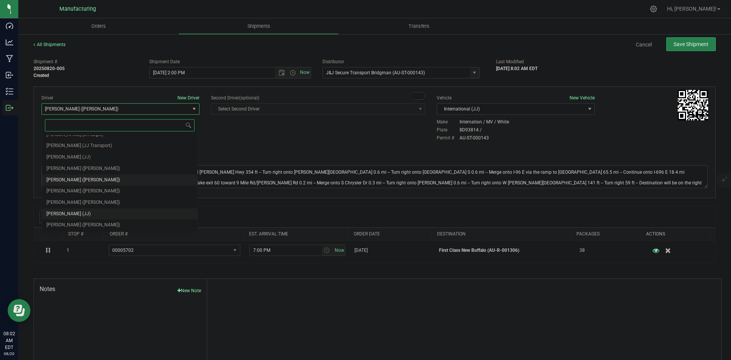
click at [80, 214] on span "[PERSON_NAME] (JJ)" at bounding box center [68, 214] width 44 height 10
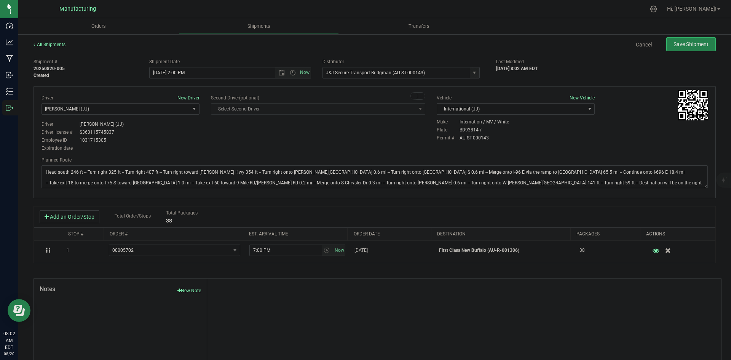
click at [227, 152] on div "Driver New Driver [PERSON_NAME] (JJ) Select Driver [PERSON_NAME] ([PERSON_NAME]…" at bounding box center [375, 123] width 678 height 58
click at [687, 48] on button "Save Shipment" at bounding box center [691, 44] width 50 height 14
type input "[DATE] 6:00 PM"
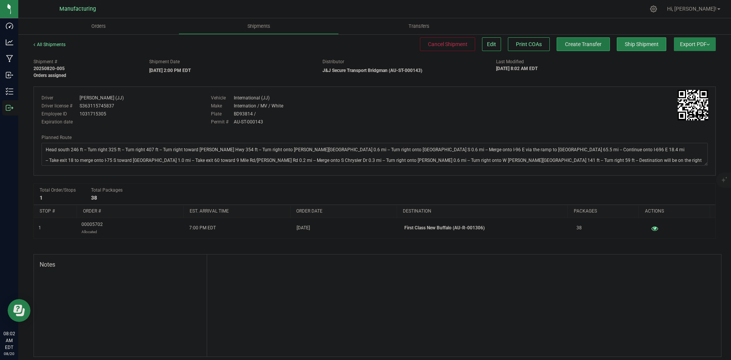
click at [587, 45] on span "Create Transfer" at bounding box center [583, 44] width 37 height 6
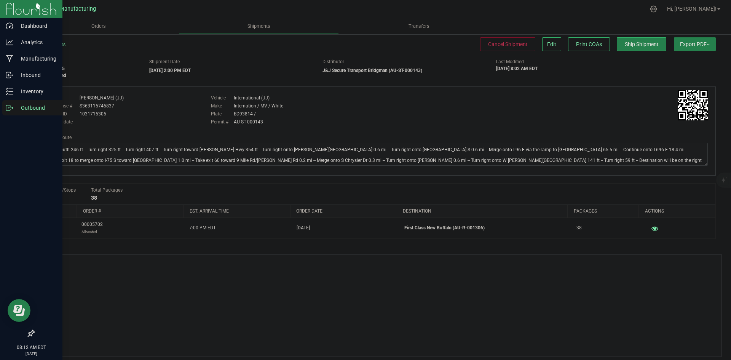
click at [4, 112] on div "Outbound" at bounding box center [32, 107] width 60 height 15
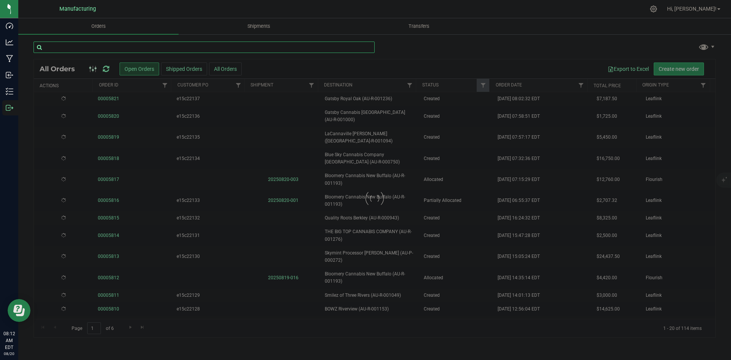
click at [100, 50] on input "text" at bounding box center [204, 47] width 341 height 11
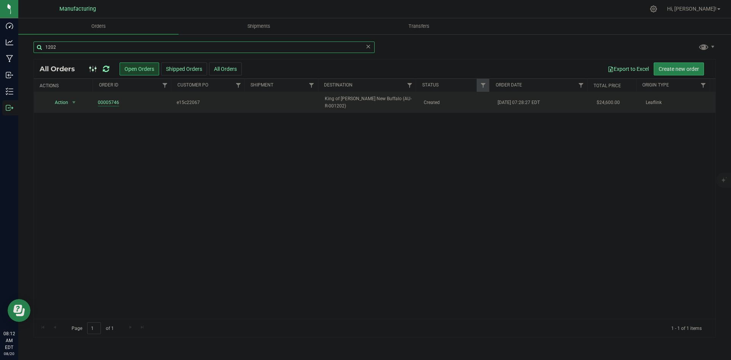
type input "1202"
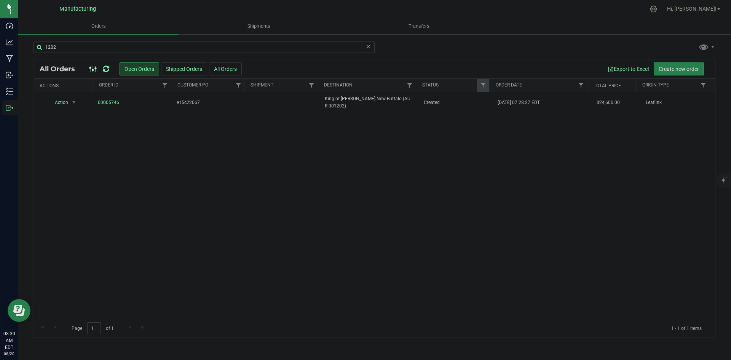
click at [108, 68] on icon at bounding box center [106, 69] width 6 height 8
click at [425, 106] on td "Allocated" at bounding box center [456, 102] width 74 height 21
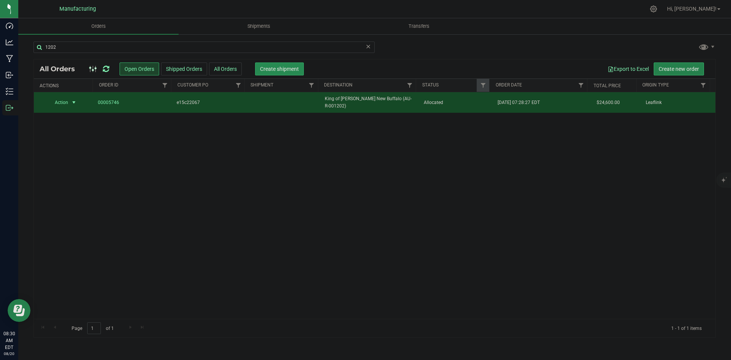
click at [280, 71] on span "Create shipment" at bounding box center [279, 69] width 39 height 6
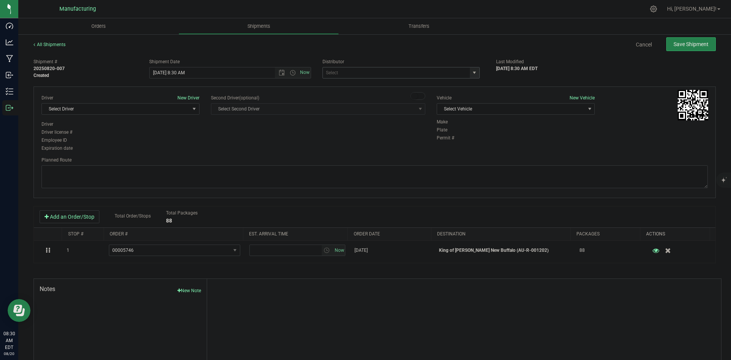
click at [471, 71] on span "select" at bounding box center [474, 73] width 6 height 6
click at [357, 86] on li "J&J Secure Transport Bridgman (AU-ST-000143)" at bounding box center [398, 85] width 155 height 11
type input "J&J Secure Transport Bridgman (AU-ST-000143)"
click at [510, 110] on span "Select Vehicle" at bounding box center [511, 109] width 148 height 11
click at [466, 130] on li "International (JJ)" at bounding box center [512, 133] width 156 height 11
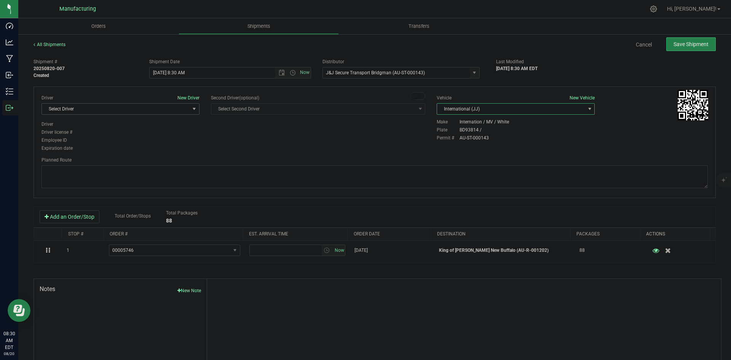
click at [171, 110] on span "Select Driver" at bounding box center [116, 109] width 148 height 11
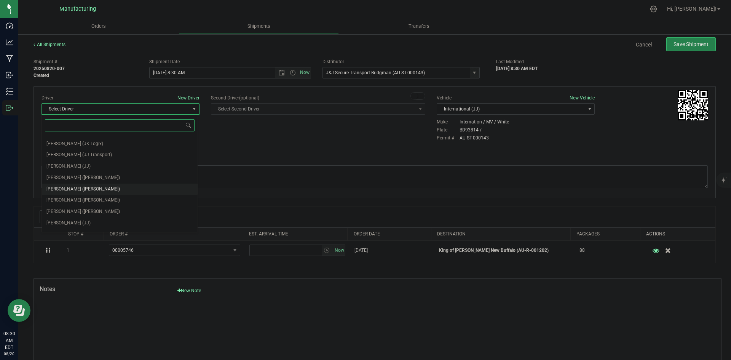
scroll to position [40, 0]
drag, startPoint x: 64, startPoint y: 210, endPoint x: 110, endPoint y: 190, distance: 50.2
click at [65, 210] on span "[PERSON_NAME] (JJ)" at bounding box center [68, 214] width 44 height 10
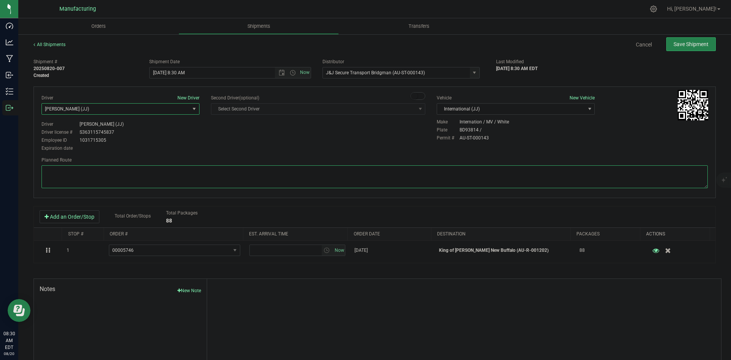
drag, startPoint x: 209, startPoint y: 168, endPoint x: 218, endPoint y: 153, distance: 17.2
click at [210, 168] on textarea at bounding box center [375, 176] width 666 height 23
click at [290, 71] on span "Open the time view" at bounding box center [293, 73] width 6 height 6
click at [161, 107] on li "2:00 PM" at bounding box center [228, 109] width 159 height 10
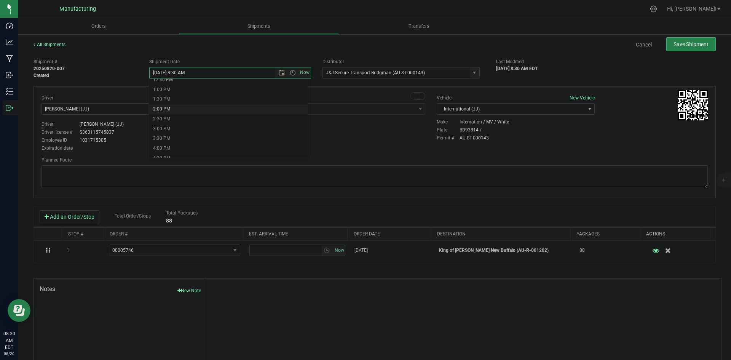
type input "[DATE] 2:00 PM"
click at [291, 141] on div "Driver New Driver [PERSON_NAME] (JJ) Select Driver [PERSON_NAME] ([PERSON_NAME]…" at bounding box center [375, 123] width 678 height 58
drag, startPoint x: 225, startPoint y: 171, endPoint x: 226, endPoint y: 165, distance: 5.9
click at [225, 171] on textarea at bounding box center [375, 176] width 666 height 23
paste textarea "Head south 246 ft -- Turn right 325 ft -- Turn right 407 ft -- Turn right towar…"
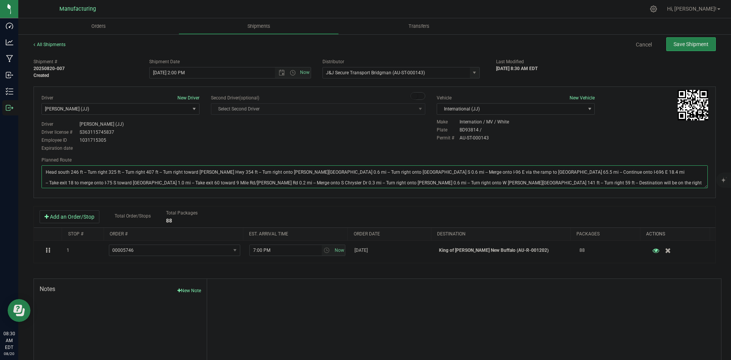
type textarea "Head south 246 ft -- Turn right 325 ft -- Turn right 407 ft -- Turn right towar…"
drag, startPoint x: 245, startPoint y: 140, endPoint x: 293, endPoint y: 135, distance: 48.2
click at [246, 140] on div "Driver New Driver [PERSON_NAME] (JJ) Select Driver [PERSON_NAME] ([PERSON_NAME]…" at bounding box center [375, 123] width 678 height 58
click at [683, 45] on span "Save Shipment" at bounding box center [691, 44] width 35 height 6
type input "[DATE] 6:00 PM"
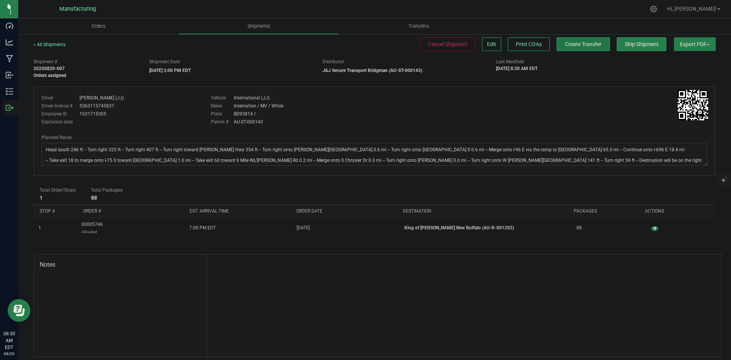
click at [579, 47] on span "Create Transfer" at bounding box center [583, 44] width 37 height 6
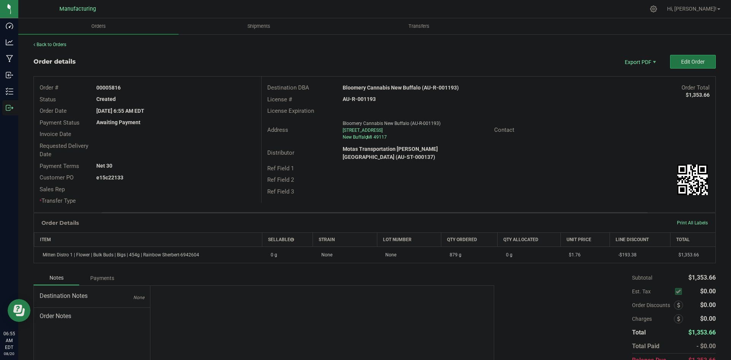
click at [674, 67] on button "Edit Order" at bounding box center [693, 62] width 46 height 14
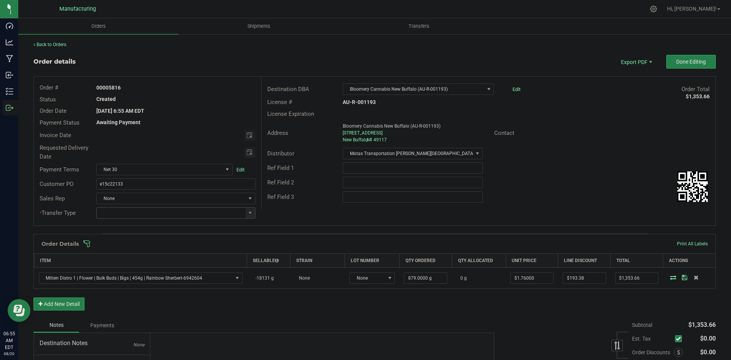
click at [253, 215] on span at bounding box center [251, 213] width 10 height 11
click at [138, 275] on li "Wholesale Transfer" at bounding box center [174, 276] width 157 height 13
type input "Wholesale Transfer"
click at [302, 220] on div "Order # 00005816 Status Created Order Date Aug 20, 2025 6:55 AM EDT Payment Sta…" at bounding box center [375, 151] width 682 height 149
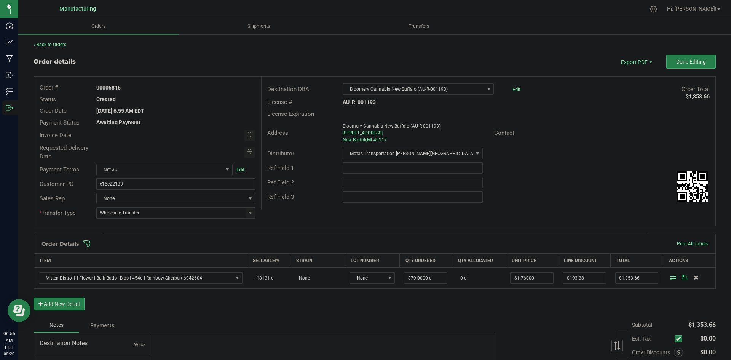
click at [293, 245] on span at bounding box center [424, 244] width 682 height 8
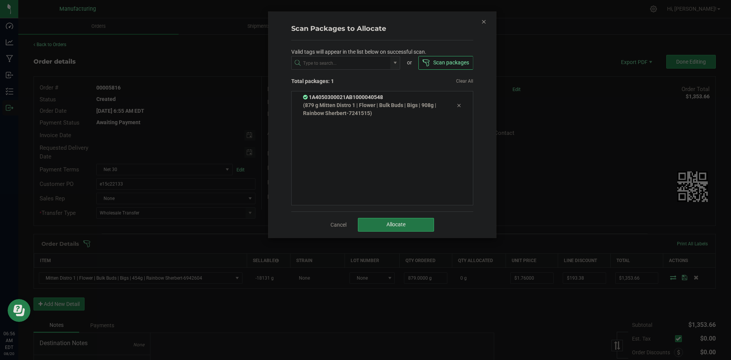
click at [385, 227] on button "Allocate" at bounding box center [396, 225] width 76 height 14
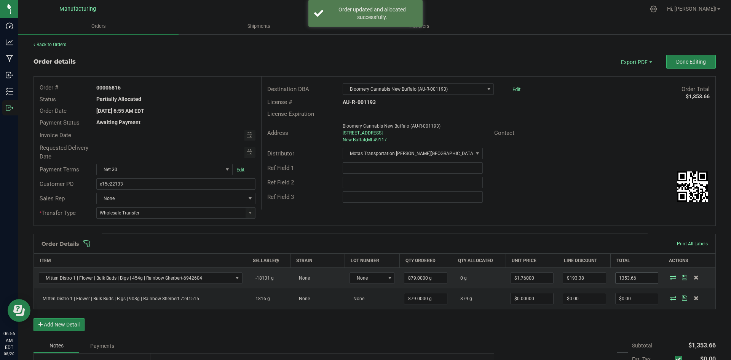
click at [644, 279] on input "1353.66" at bounding box center [637, 278] width 43 height 11
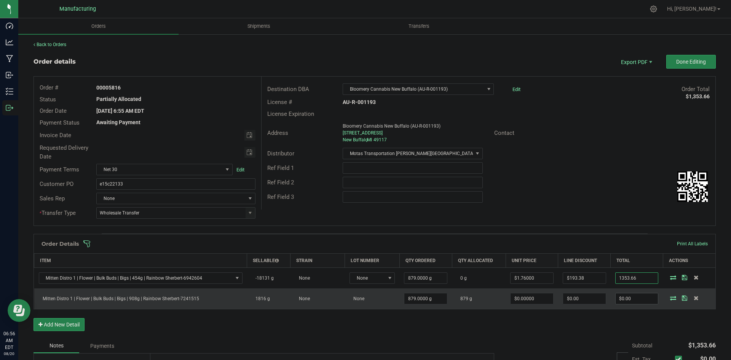
type input "$1,353.66"
click at [626, 299] on input "0" at bounding box center [637, 298] width 43 height 11
paste input "1353.66"
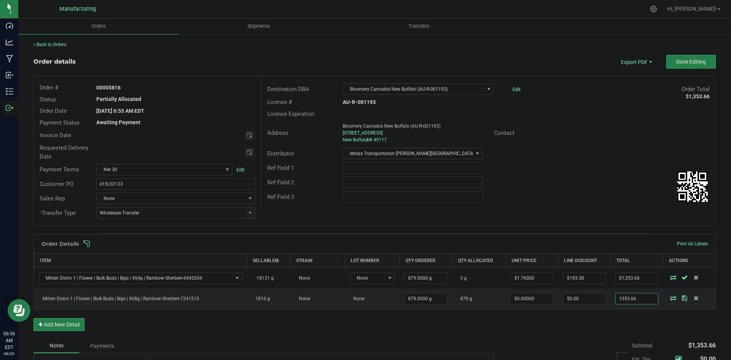
type input "1353.66"
type input "$1.54000"
type input "$1,353.66"
click at [609, 326] on div "Order Details Print All Labels Item Sellable Strain Lot Number Qty Ordered Qty …" at bounding box center [375, 286] width 682 height 105
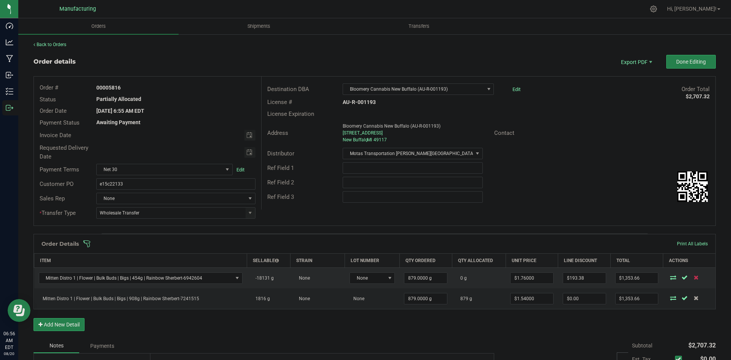
click at [694, 278] on icon at bounding box center [696, 277] width 5 height 5
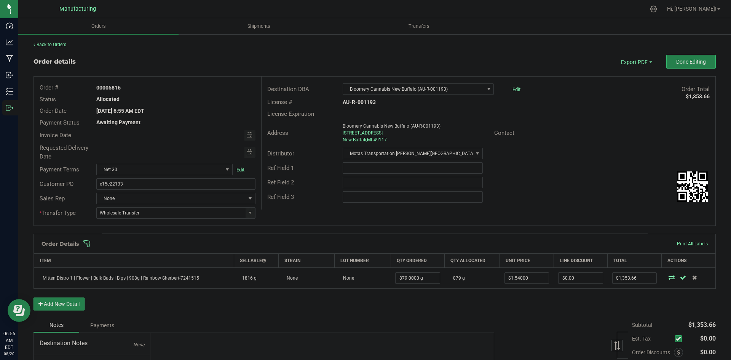
click at [646, 212] on div "Order # 00005816 Status Allocated Order Date Aug 20, 2025 6:55 AM EDT Payment S…" at bounding box center [375, 151] width 682 height 149
click at [689, 61] on span "Done Editing" at bounding box center [691, 62] width 30 height 6
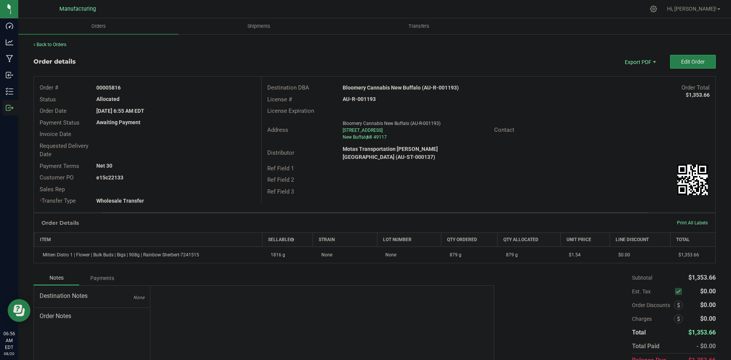
drag, startPoint x: 108, startPoint y: 88, endPoint x: 155, endPoint y: 90, distance: 46.9
click at [155, 90] on div "00005816" at bounding box center [176, 88] width 170 height 8
copy strong "5816"
drag, startPoint x: 109, startPoint y: 178, endPoint x: 176, endPoint y: 177, distance: 67.8
click at [175, 177] on div "e15c22133" at bounding box center [176, 178] width 170 height 8
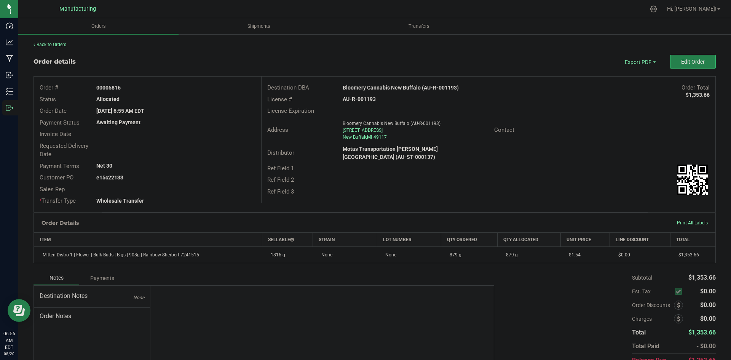
copy strong "22133"
click at [634, 72] on span "Packing List PDF" at bounding box center [635, 74] width 47 height 11
click at [703, 61] on button "Edit Order" at bounding box center [693, 62] width 46 height 14
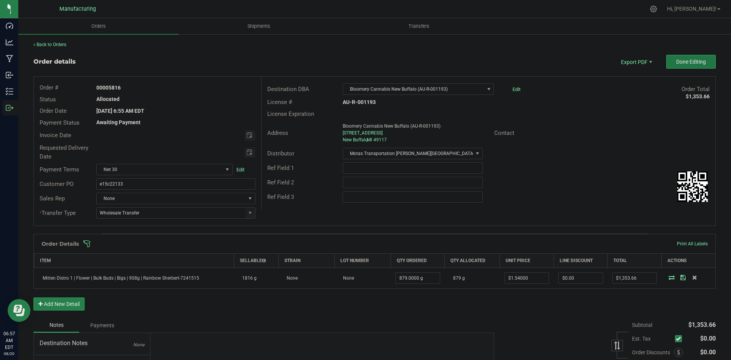
click at [698, 62] on span "Done Editing" at bounding box center [691, 62] width 30 height 6
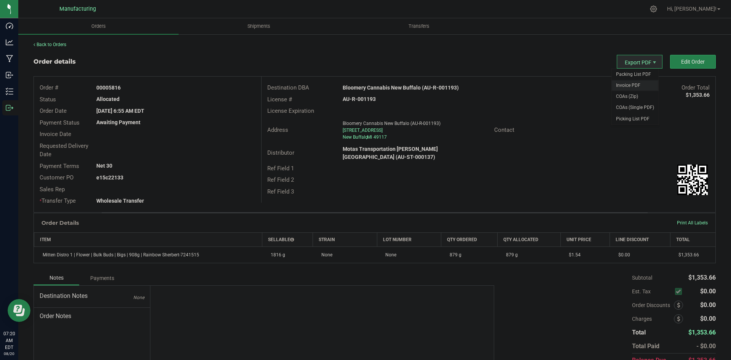
click at [632, 84] on span "Invoice PDF" at bounding box center [635, 85] width 47 height 11
click at [628, 84] on span "Invoice PDF" at bounding box center [635, 85] width 47 height 11
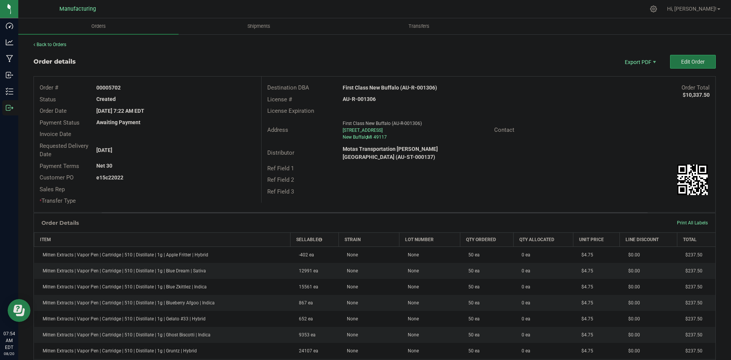
click at [681, 62] on span "Edit Order" at bounding box center [693, 62] width 24 height 6
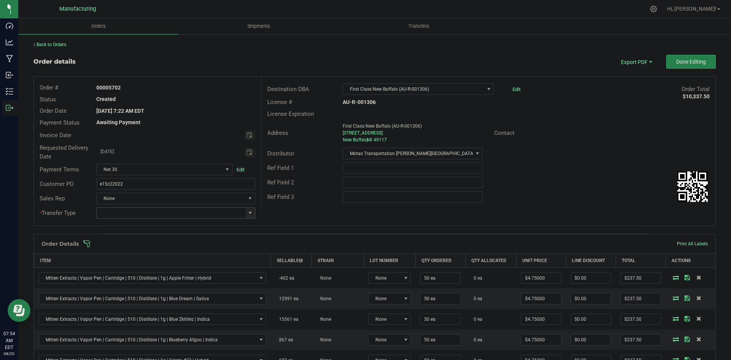
click at [248, 213] on span at bounding box center [250, 213] width 6 height 6
click at [128, 280] on li "Wholesale Transfer" at bounding box center [174, 276] width 157 height 13
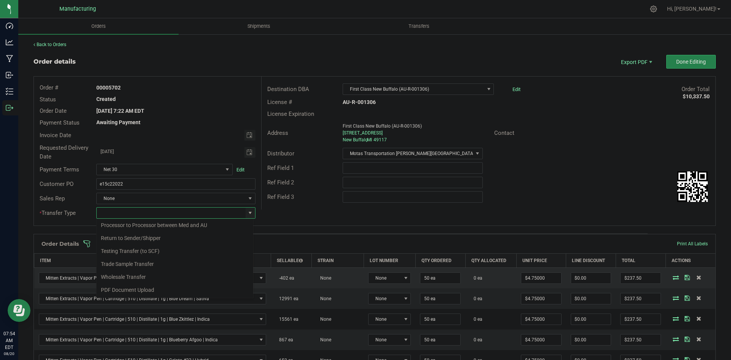
type input "Wholesale Transfer"
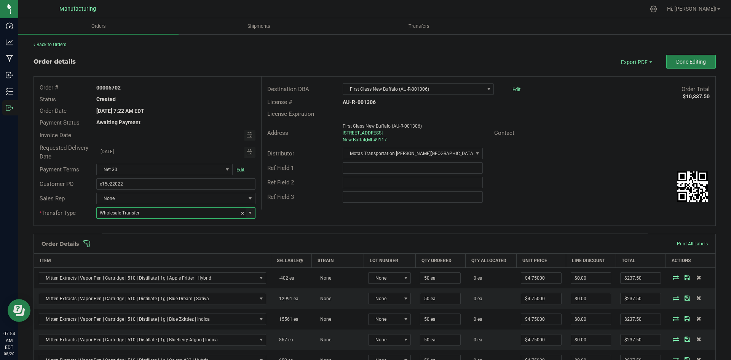
click at [330, 205] on div "Destination DBA First Class New Buffalo (AU-R-001306) Edit Order Total $10,337.…" at bounding box center [488, 143] width 454 height 133
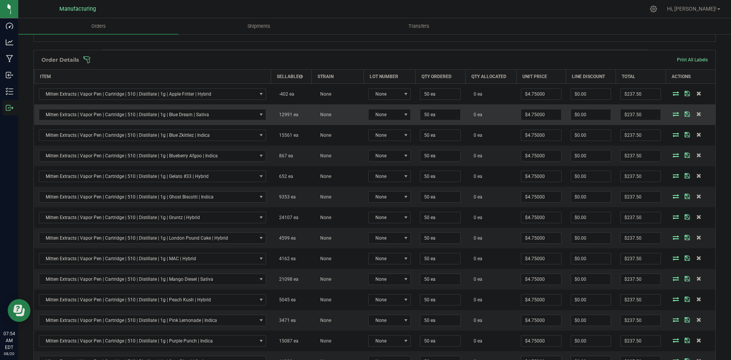
scroll to position [61, 0]
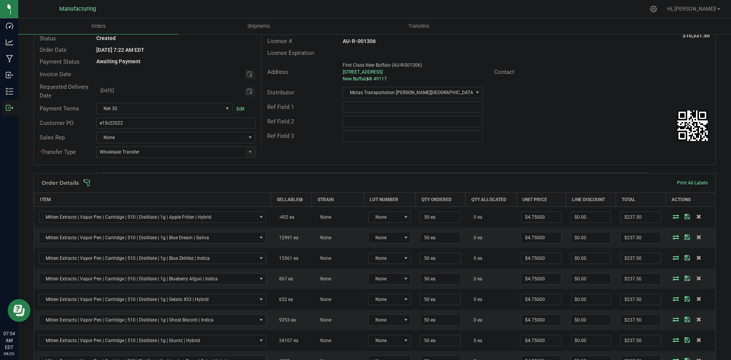
click at [300, 182] on span at bounding box center [424, 183] width 682 height 8
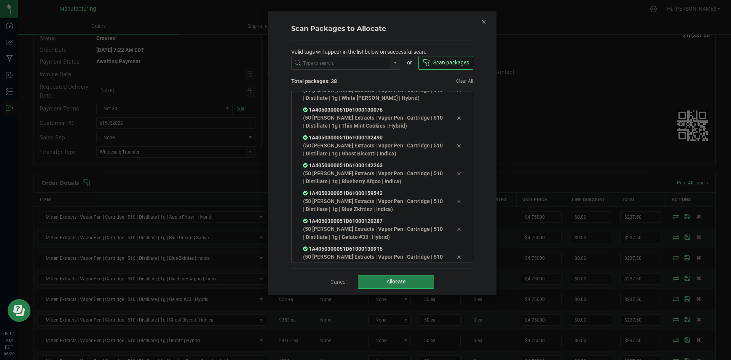
scroll to position [877, 0]
click at [397, 278] on button "Allocate" at bounding box center [396, 282] width 76 height 14
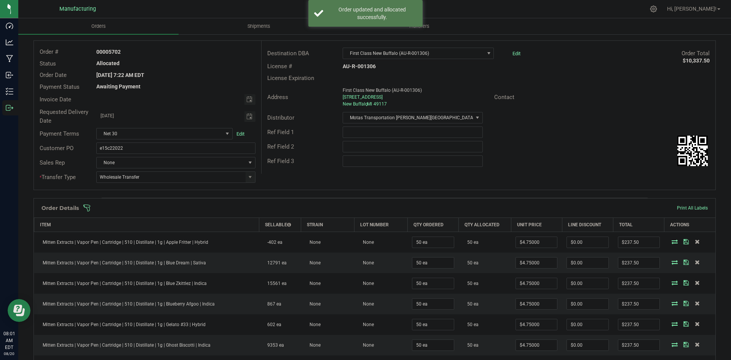
scroll to position [0, 0]
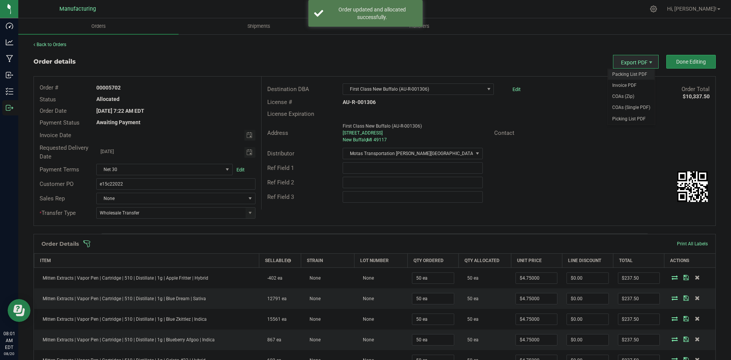
click at [626, 69] on span "Packing List PDF" at bounding box center [631, 74] width 47 height 11
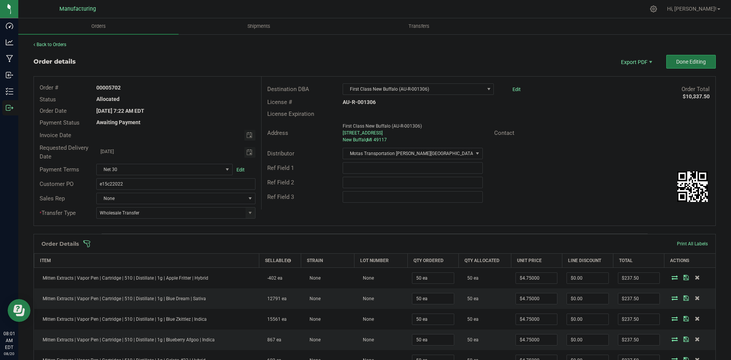
click at [679, 60] on span "Done Editing" at bounding box center [691, 62] width 30 height 6
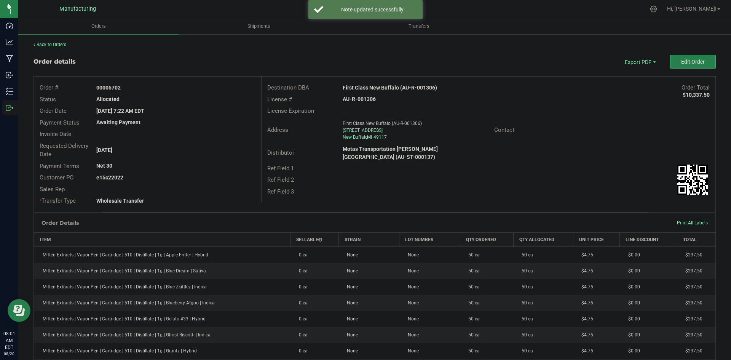
click at [385, 88] on strong "First Class New Buffalo (AU-R-001306)" at bounding box center [390, 88] width 94 height 6
copy strong "First Class New Buffalo (AU-R-001306)"
click at [356, 98] on strong "AU-R-001306" at bounding box center [359, 99] width 33 height 6
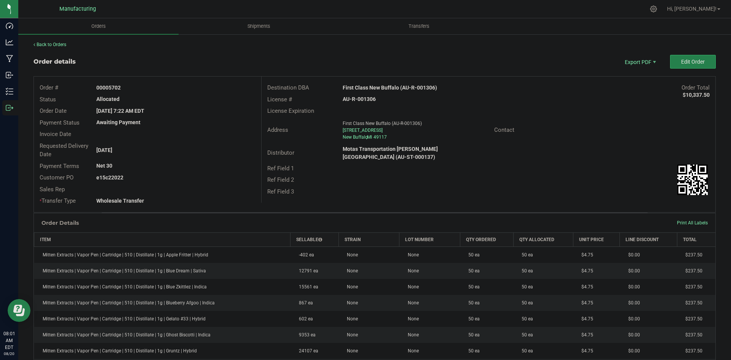
click at [356, 98] on strong "AU-R-001306" at bounding box center [359, 99] width 33 height 6
copy strong "AU-R-001306"
drag, startPoint x: 109, startPoint y: 90, endPoint x: 173, endPoint y: 92, distance: 64.4
click at [169, 91] on div "00005702" at bounding box center [176, 88] width 170 height 8
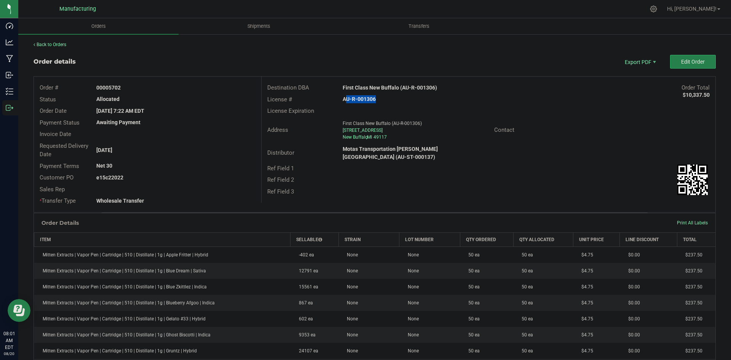
copy strong "5702"
drag, startPoint x: 107, startPoint y: 178, endPoint x: 276, endPoint y: 173, distance: 169.2
click at [260, 173] on div "Order # 00005702 Status Allocated Order Date Aug 15, 2025 7:22 AM EDT Payment S…" at bounding box center [375, 145] width 682 height 136
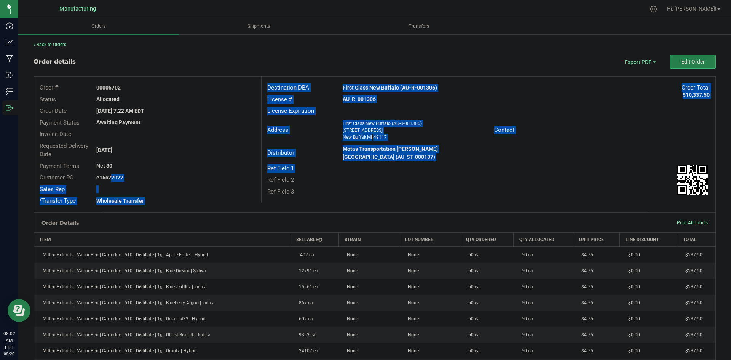
copy div "22022 Sales Rep * Transfer Type Wholesale Transfer Destination DBA First Class …"
click at [502, 83] on div "Destination DBA First Class New Buffalo (AU-R-001306) Order Total $10,337.50" at bounding box center [489, 88] width 454 height 12
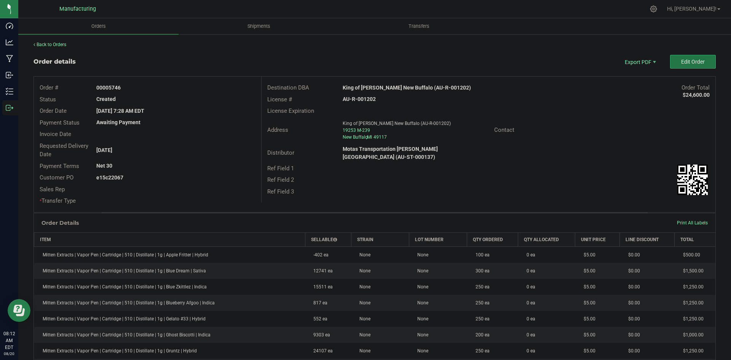
click at [689, 64] on span "Edit Order" at bounding box center [693, 62] width 24 height 6
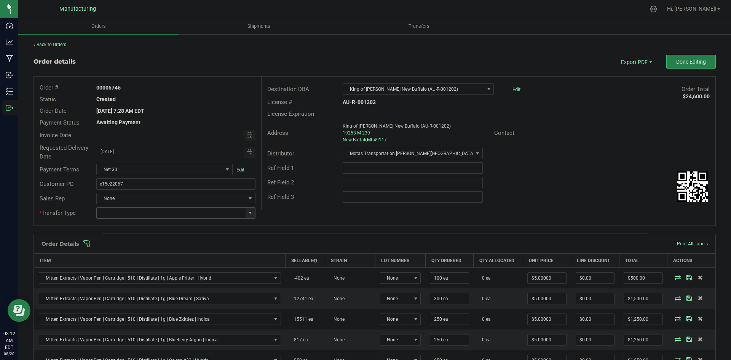
click at [250, 212] on span at bounding box center [250, 213] width 6 height 6
click at [139, 272] on li "Wholesale Transfer" at bounding box center [174, 276] width 157 height 13
type input "Wholesale Transfer"
click at [308, 191] on div "Ref Field 3" at bounding box center [489, 197] width 454 height 14
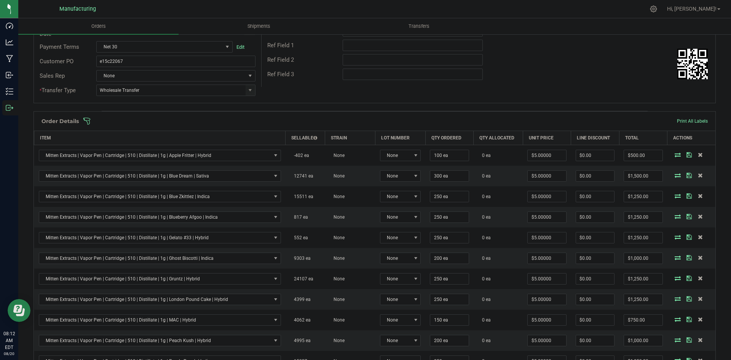
scroll to position [114, 0]
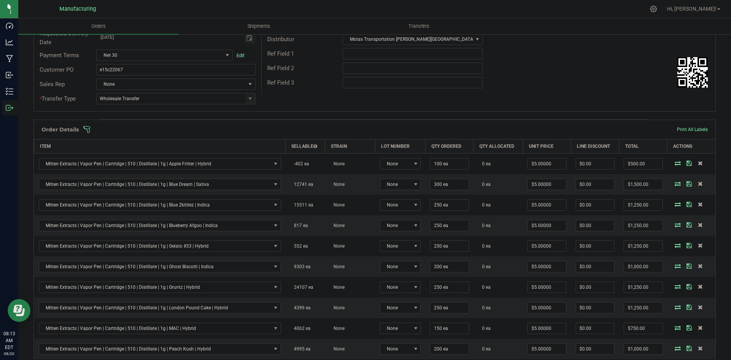
click at [313, 129] on span at bounding box center [424, 130] width 682 height 8
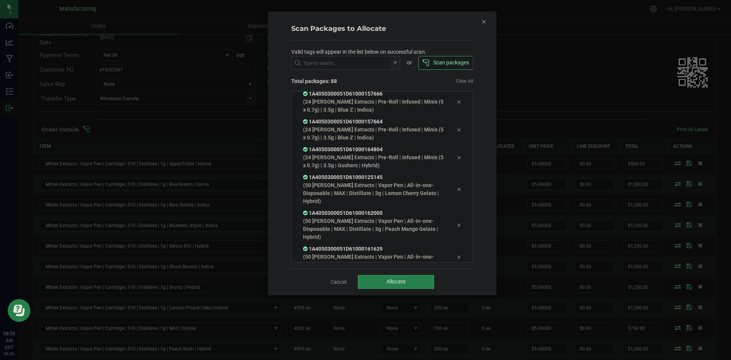
scroll to position [2283, 0]
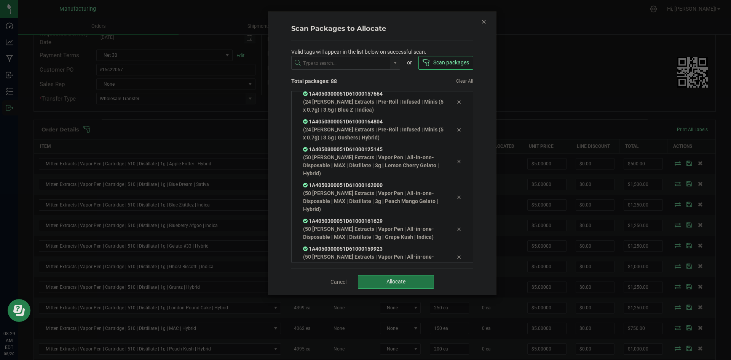
click at [382, 283] on button "Allocate" at bounding box center [396, 282] width 76 height 14
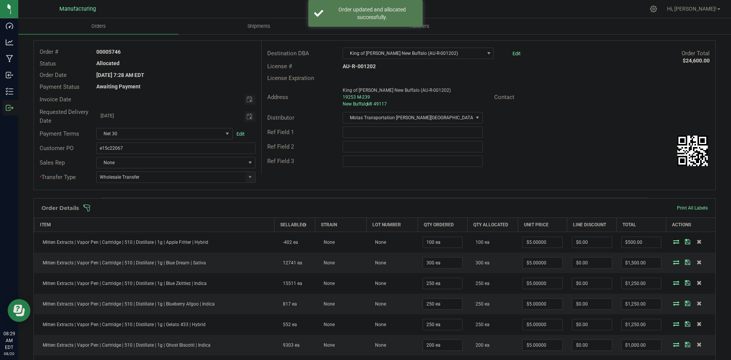
scroll to position [0, 0]
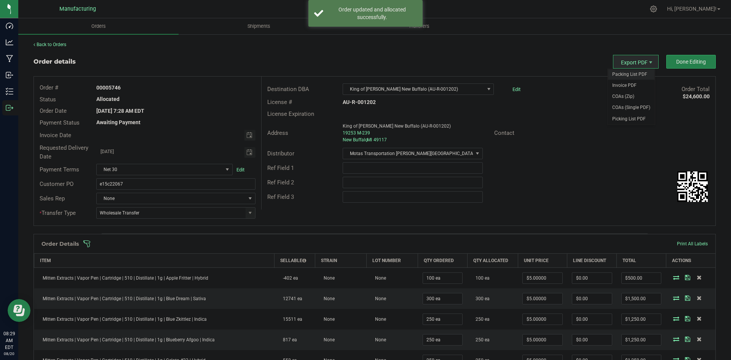
click at [630, 70] on span "Packing List PDF" at bounding box center [631, 74] width 47 height 11
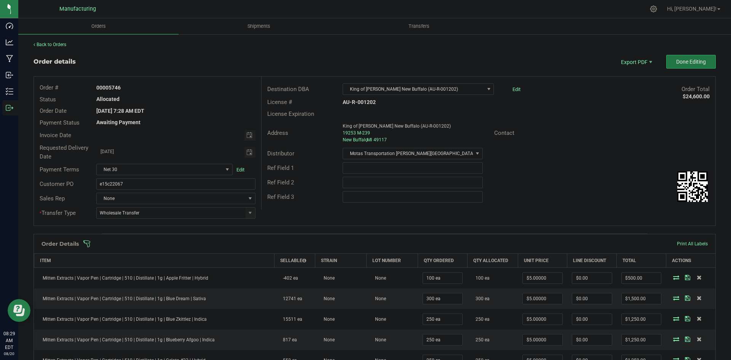
click at [681, 65] on span "Done Editing" at bounding box center [691, 62] width 30 height 6
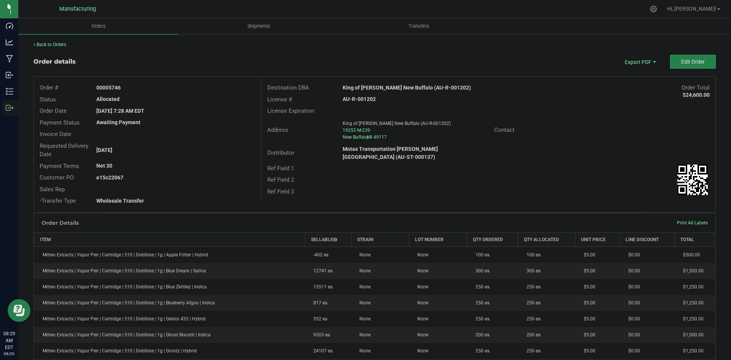
click at [377, 89] on strong "King of [PERSON_NAME] New Buffalo (AU-R-001202)" at bounding box center [407, 88] width 128 height 6
copy strong "King of [PERSON_NAME] New Buffalo (AU-R-001202)"
click at [369, 99] on strong "AU-R-001202" at bounding box center [359, 99] width 33 height 6
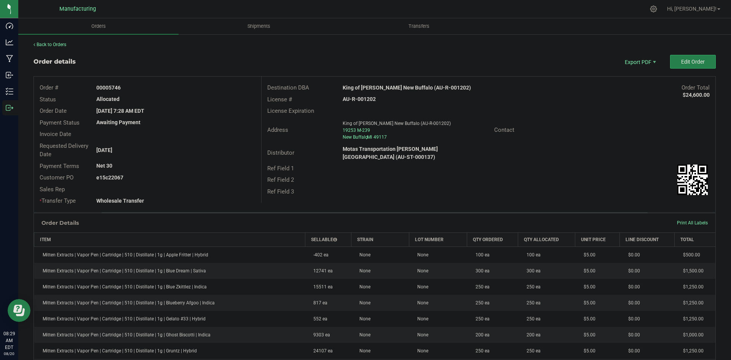
click at [369, 99] on strong "AU-R-001202" at bounding box center [359, 99] width 33 height 6
copy strong "AU-R-001202"
drag, startPoint x: 125, startPoint y: 89, endPoint x: 158, endPoint y: 89, distance: 32.4
click at [153, 89] on div "00005746" at bounding box center [176, 88] width 170 height 8
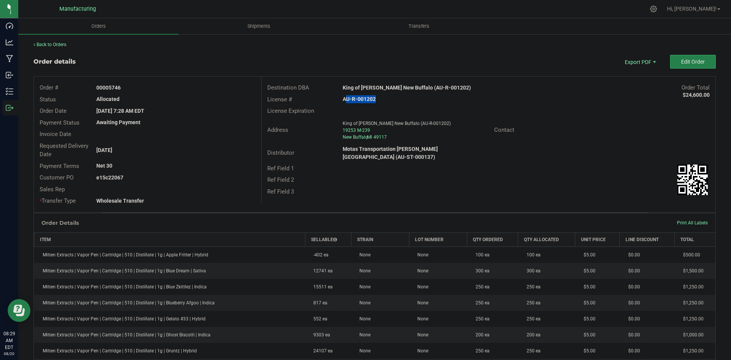
copy strong "5746"
drag, startPoint x: 108, startPoint y: 176, endPoint x: 213, endPoint y: 178, distance: 104.8
click at [210, 178] on div "e15c22067" at bounding box center [176, 178] width 170 height 8
copy strong "22067"
